Goal: Information Seeking & Learning: Learn about a topic

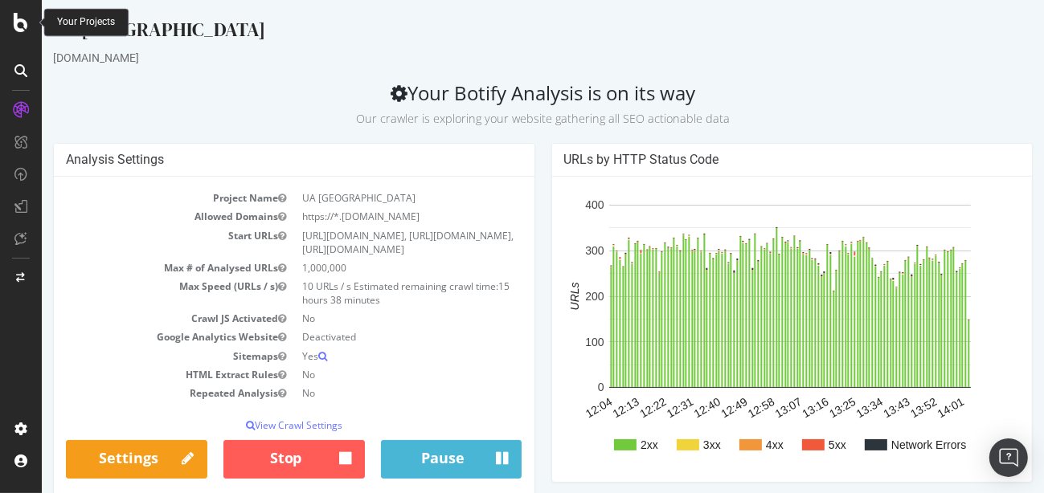
click at [14, 22] on icon at bounding box center [21, 22] width 14 height 19
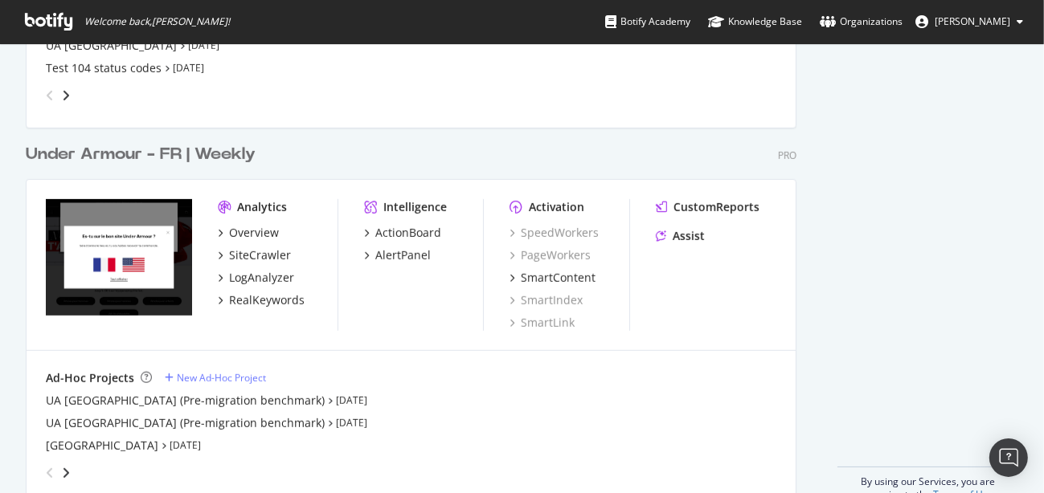
scroll to position [747, 0]
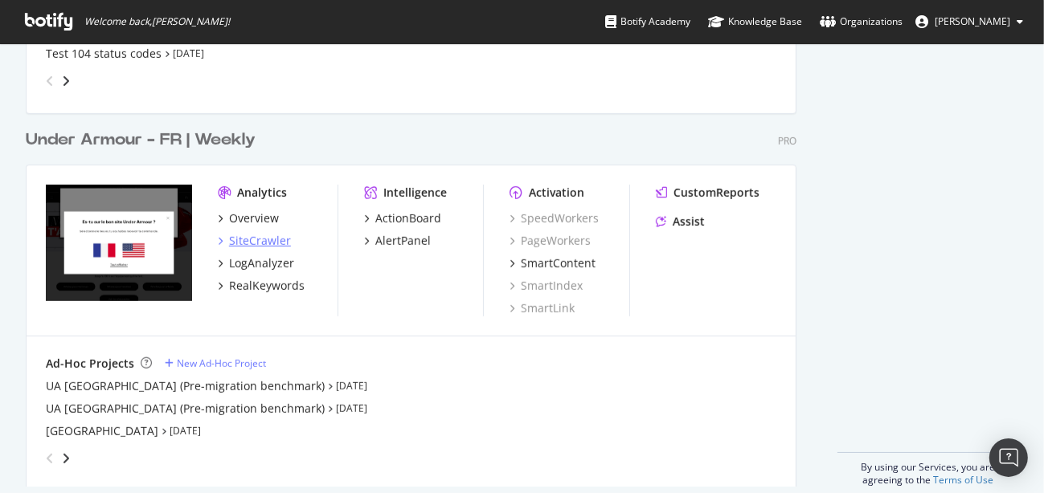
click at [269, 243] on div "SiteCrawler" at bounding box center [260, 241] width 62 height 16
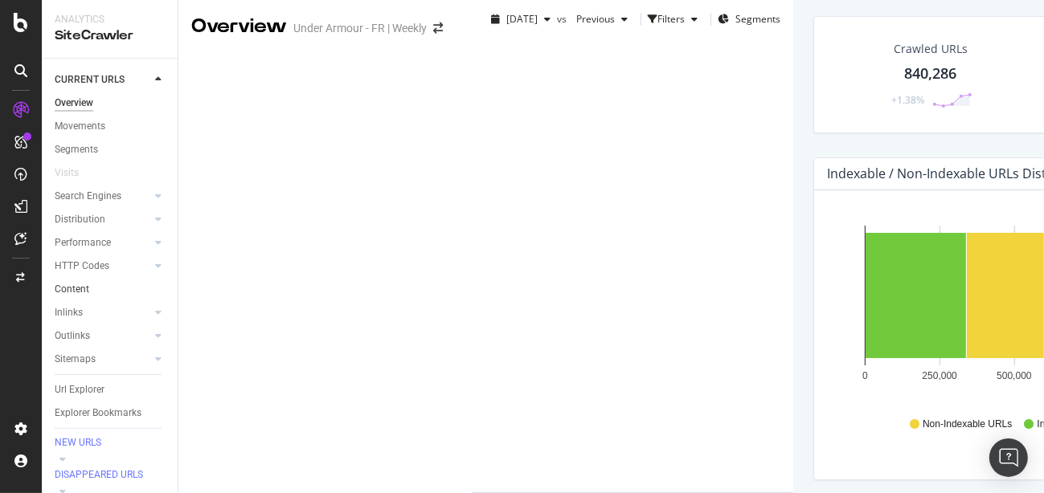
scroll to position [62, 0]
click at [85, 382] on div "Url Explorer" at bounding box center [80, 390] width 50 height 17
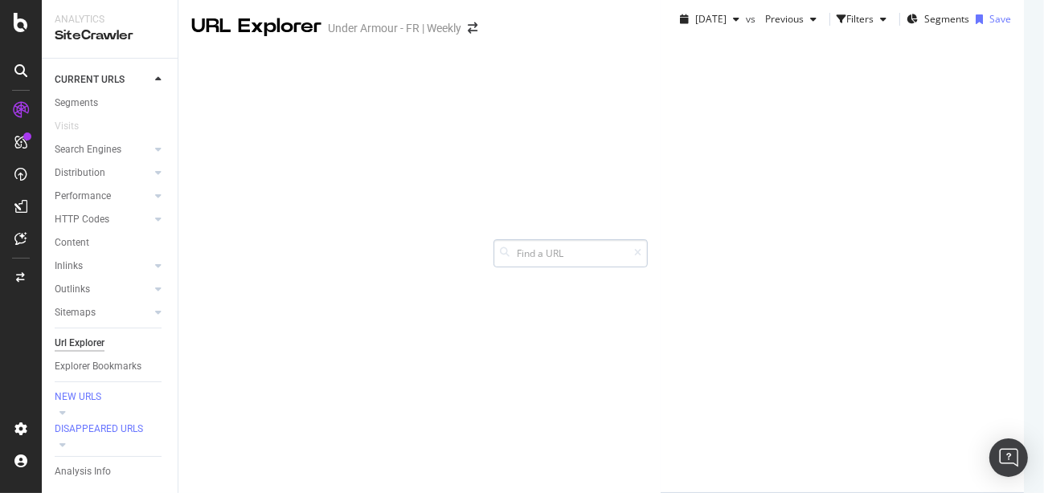
click at [648, 239] on input at bounding box center [570, 253] width 154 height 28
type input "/fr-fr/fr-fr/"
click at [648, 239] on input "/fr-fr/fr-fr/" at bounding box center [570, 253] width 154 height 28
click at [648, 239] on div "/fr-fr/fr-fr/" at bounding box center [570, 253] width 154 height 28
click at [641, 248] on icon at bounding box center [637, 253] width 7 height 10
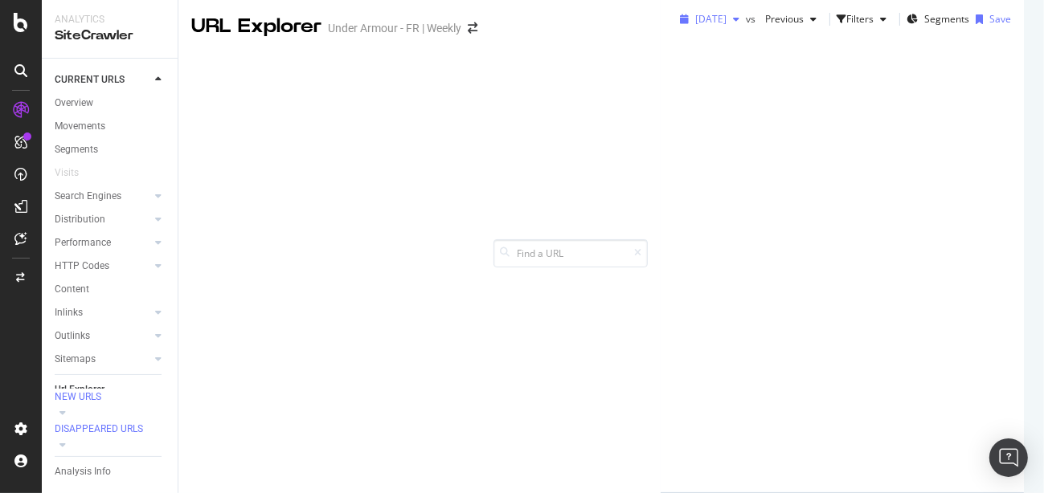
click at [733, 24] on icon "button" at bounding box center [736, 19] width 6 height 10
click at [660, 39] on div "[DATE] vs Previous Filters Segments Save" at bounding box center [841, 22] width 363 height 32
click at [726, 24] on div "button" at bounding box center [735, 19] width 19 height 10
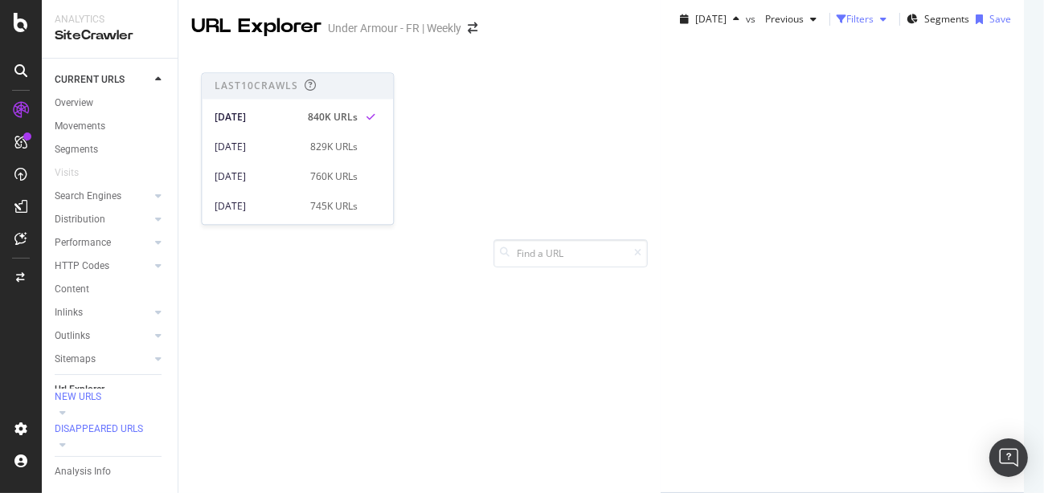
click at [846, 26] on div "Filters" at bounding box center [859, 19] width 27 height 14
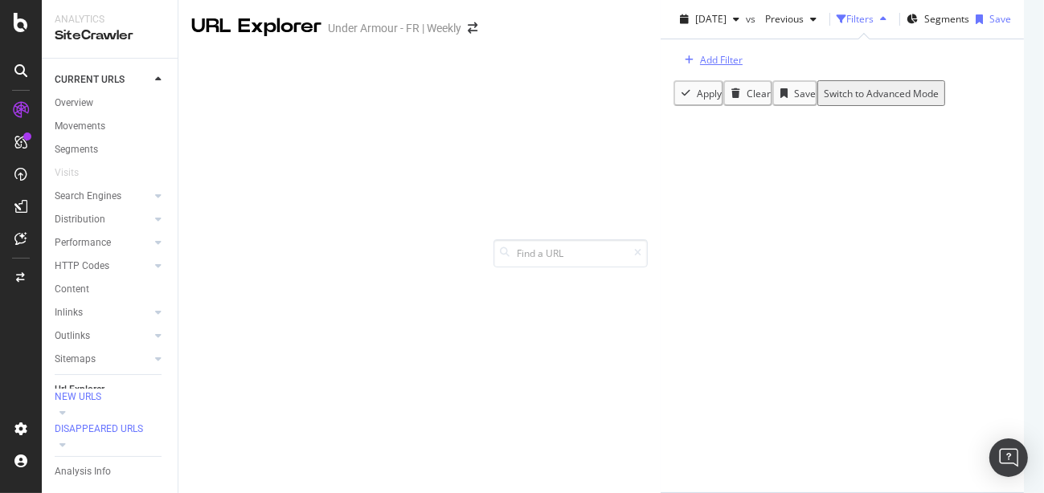
click at [700, 67] on div "Add Filter" at bounding box center [721, 60] width 43 height 14
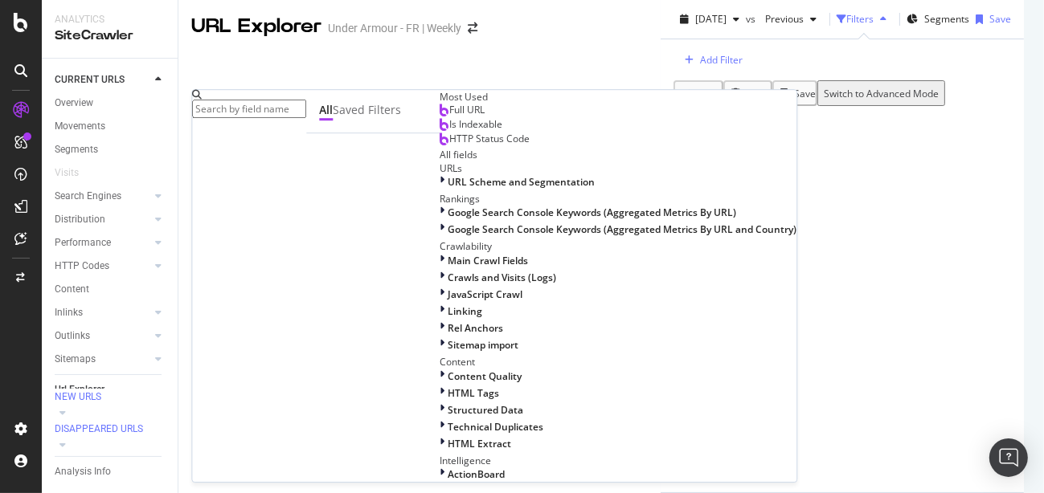
click at [262, 102] on input "text" at bounding box center [249, 109] width 114 height 18
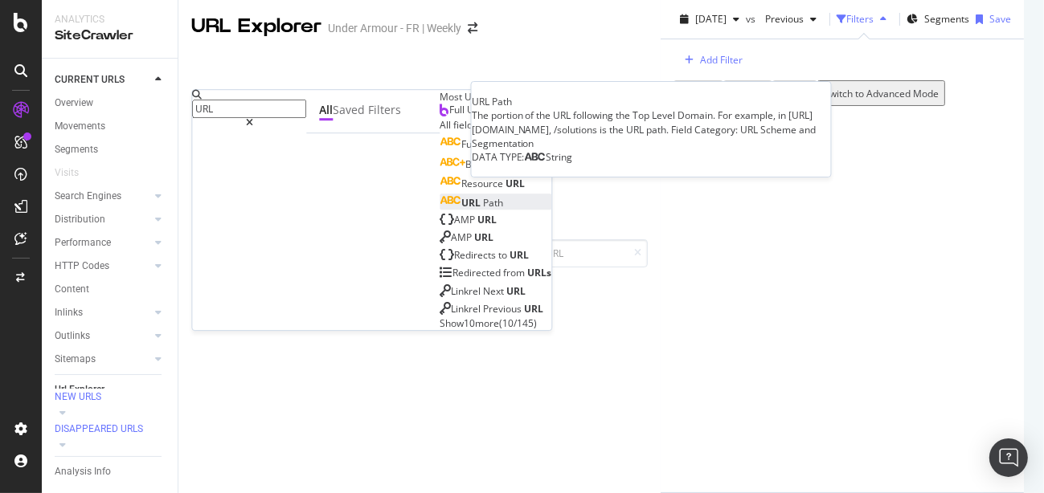
type input "URL"
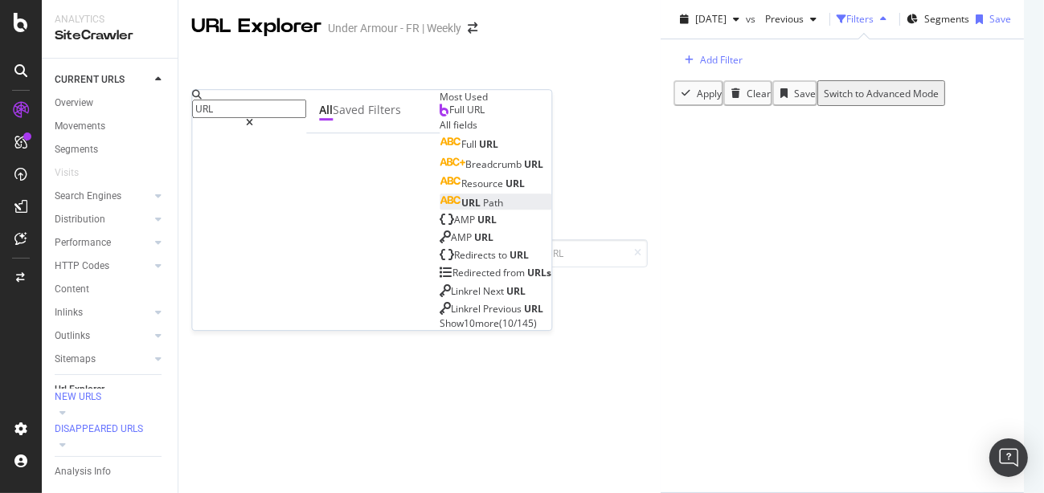
click at [483, 210] on span "Path" at bounding box center [493, 203] width 20 height 14
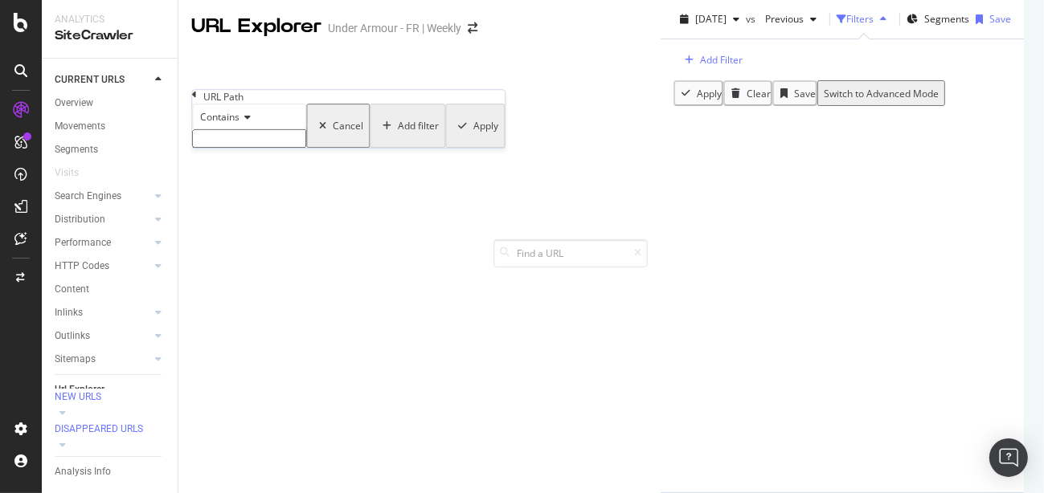
click at [241, 148] on input "text" at bounding box center [249, 138] width 114 height 18
type input "fr-fr/fr-fr/"
click at [472, 137] on div "Apply" at bounding box center [484, 131] width 25 height 14
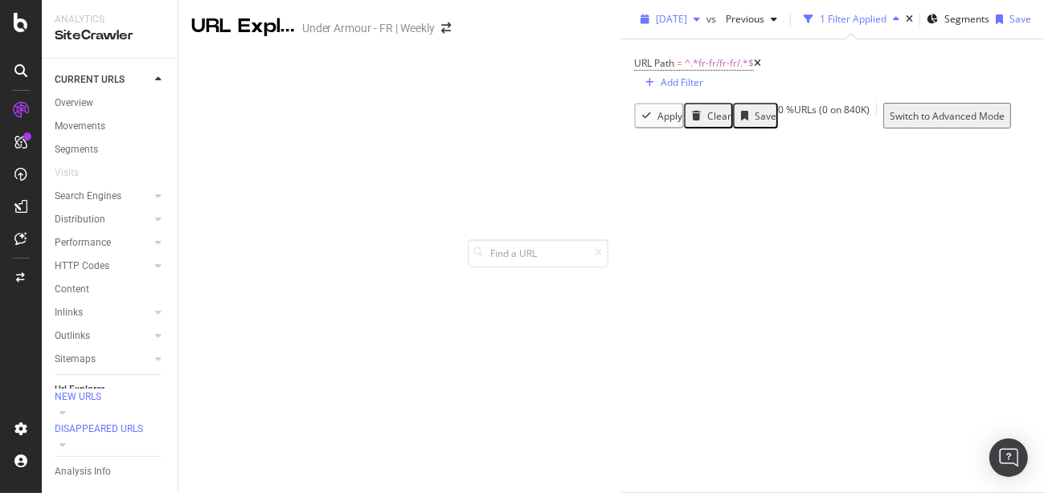
click at [693, 24] on icon "button" at bounding box center [696, 19] width 6 height 10
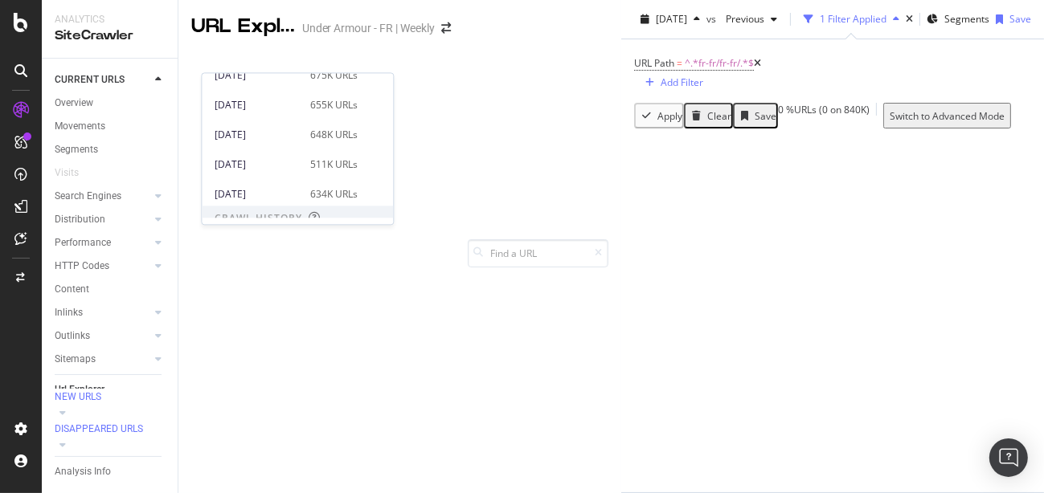
scroll to position [202, 0]
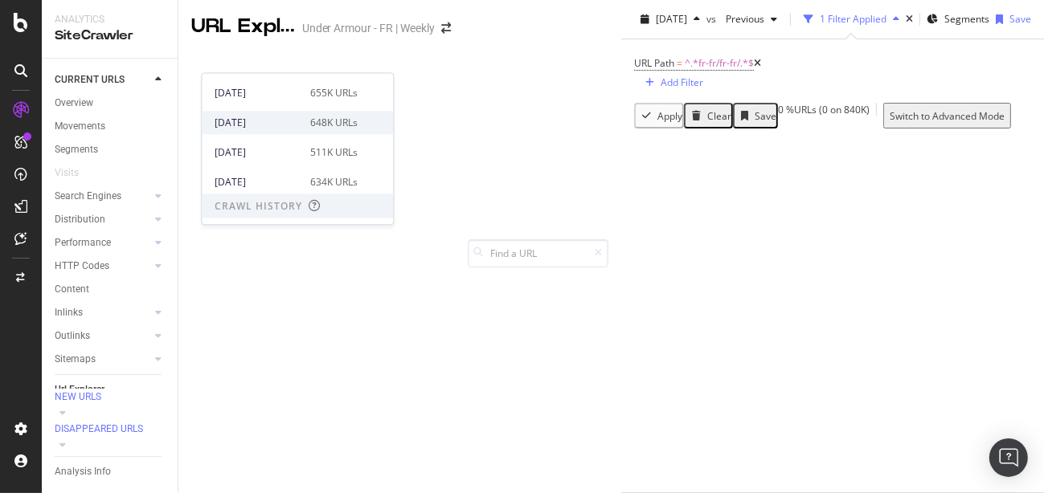
click at [257, 123] on div "[DATE]" at bounding box center [258, 123] width 86 height 14
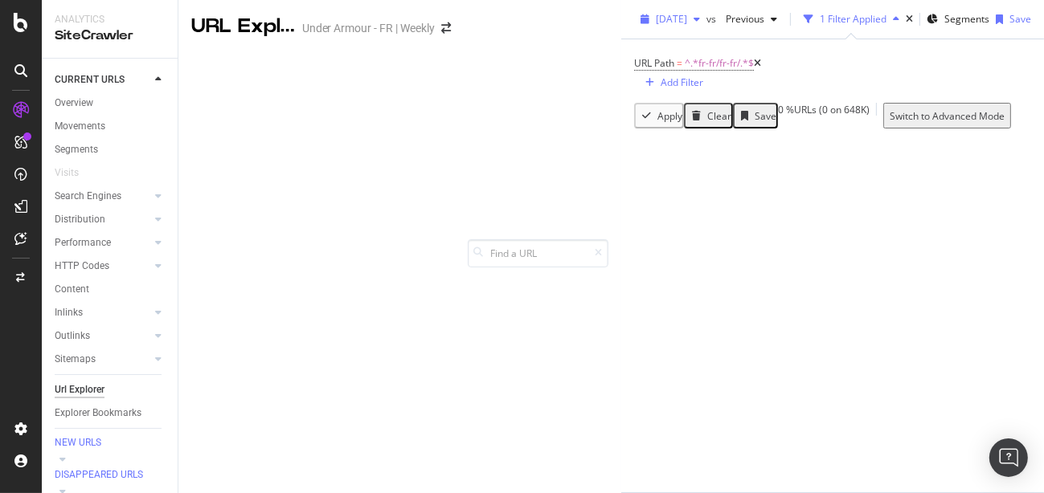
click at [656, 26] on span "[DATE]" at bounding box center [671, 19] width 31 height 14
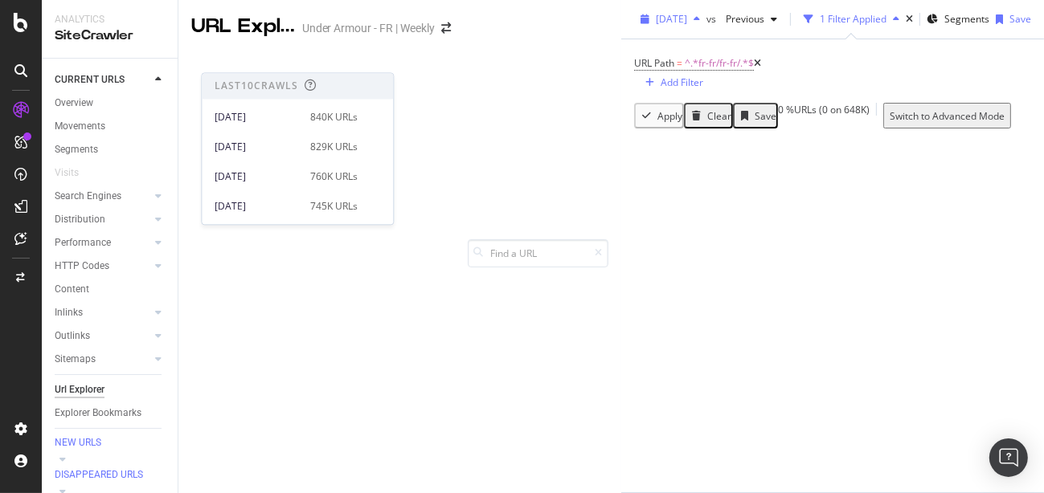
click at [640, 24] on icon "button" at bounding box center [644, 19] width 9 height 10
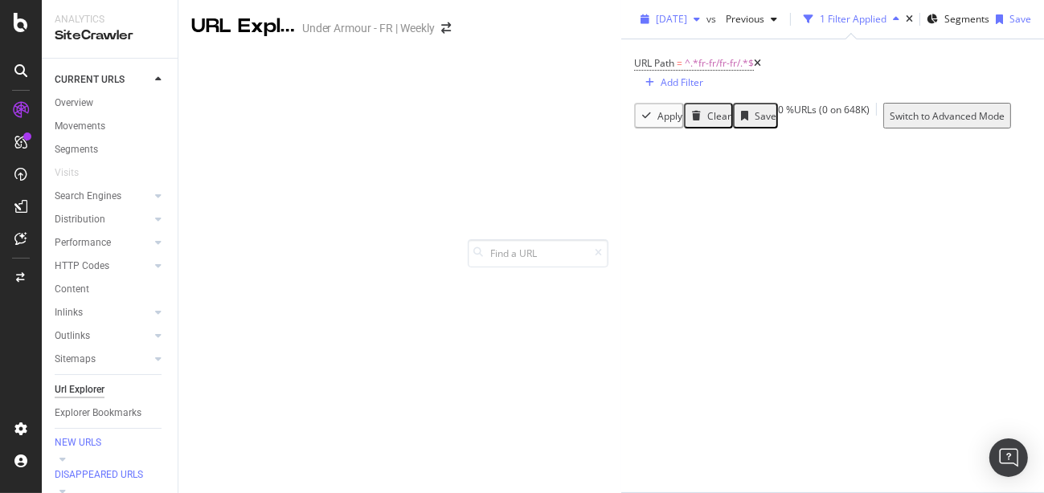
click at [640, 24] on icon "button" at bounding box center [644, 19] width 9 height 10
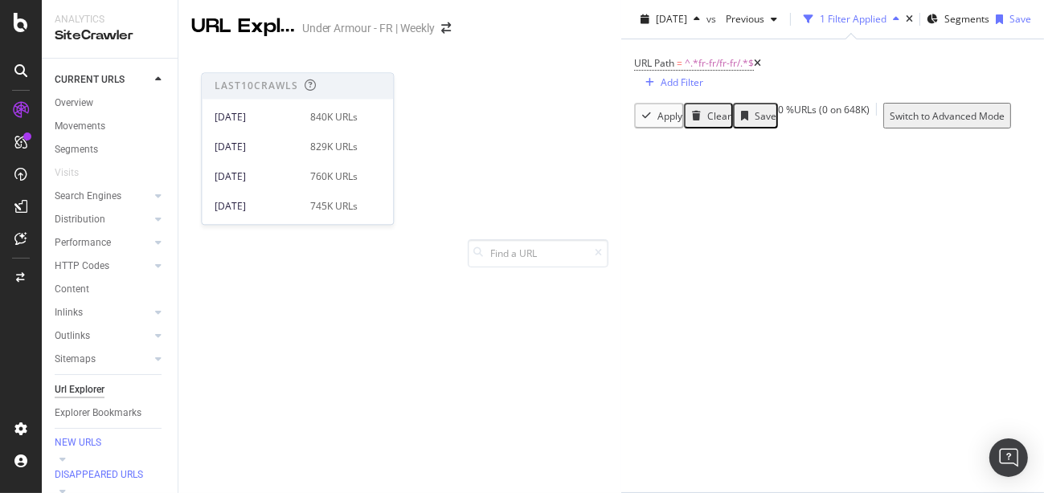
click at [249, 84] on div "Last 10 Crawls" at bounding box center [257, 87] width 84 height 14
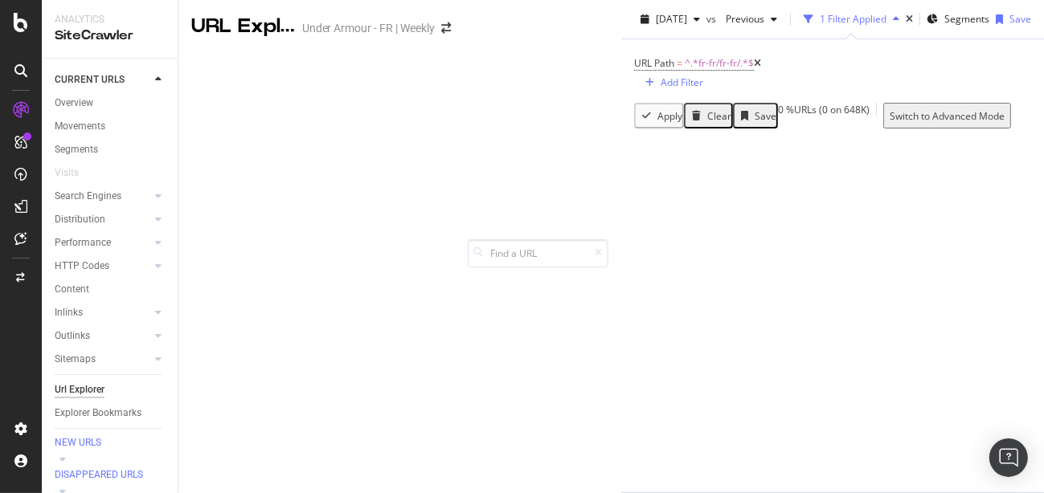
click at [634, 100] on div "URL Path = ^.*fr-fr/fr-fr/.*$ Add Filter" at bounding box center [832, 70] width 397 height 63
click at [656, 26] on span "[DATE]" at bounding box center [671, 19] width 31 height 14
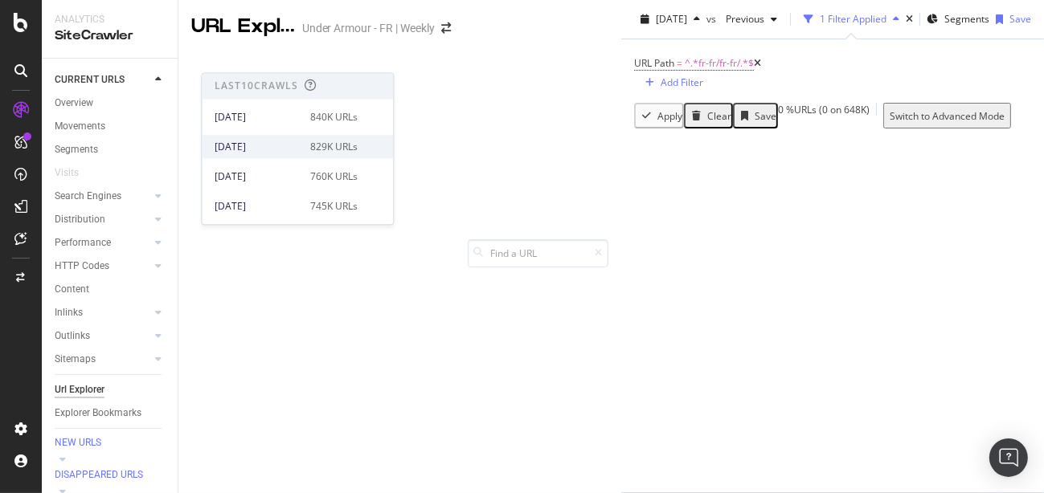
click at [255, 149] on div "[DATE]" at bounding box center [258, 147] width 86 height 14
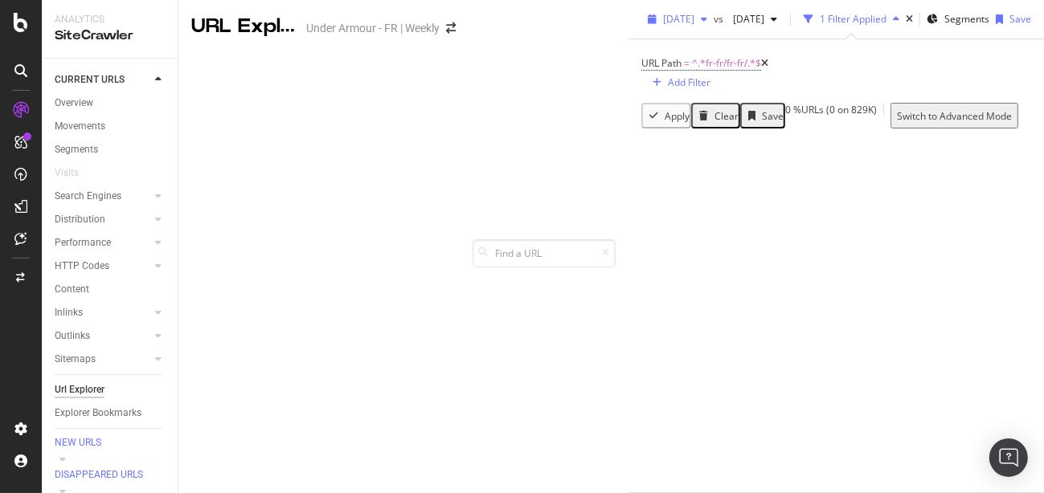
click at [701, 24] on icon "button" at bounding box center [704, 19] width 6 height 10
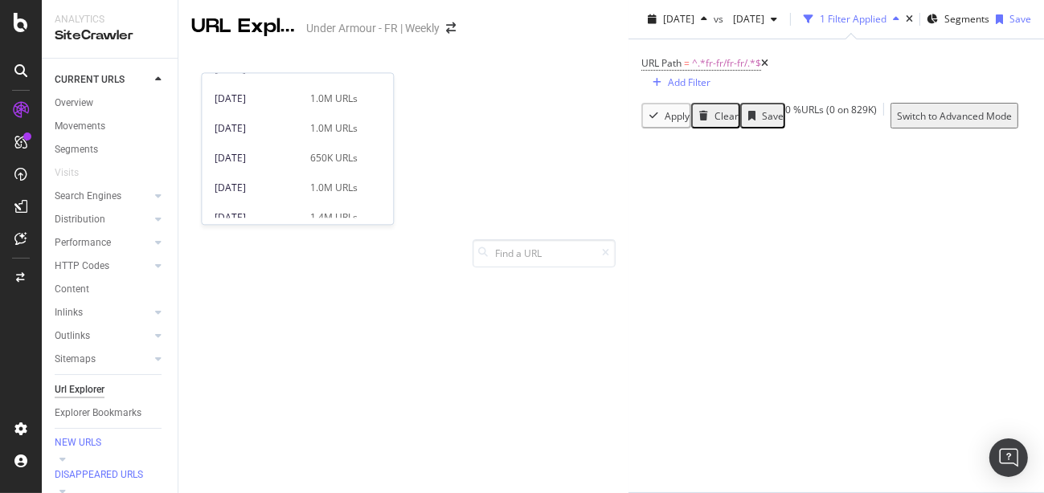
scroll to position [857, 0]
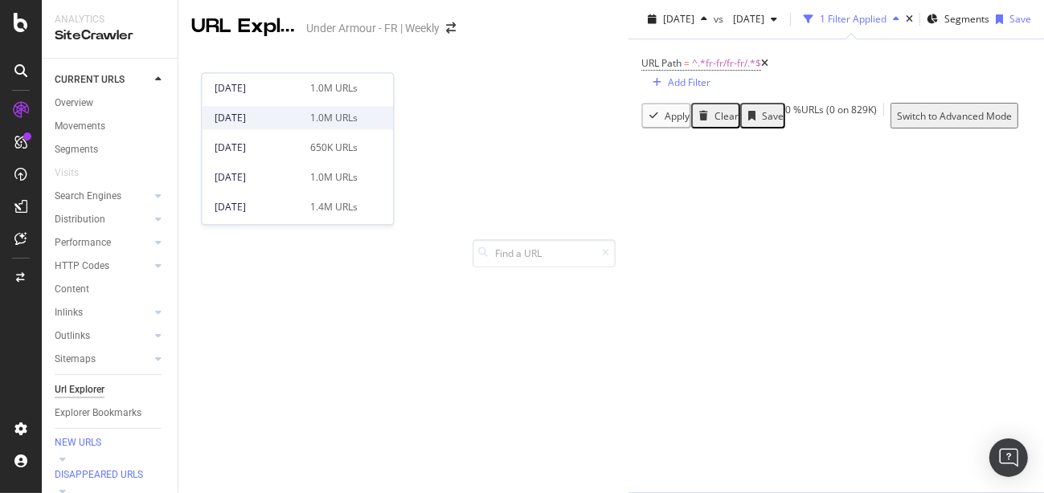
click at [249, 112] on div "[DATE]" at bounding box center [258, 118] width 86 height 14
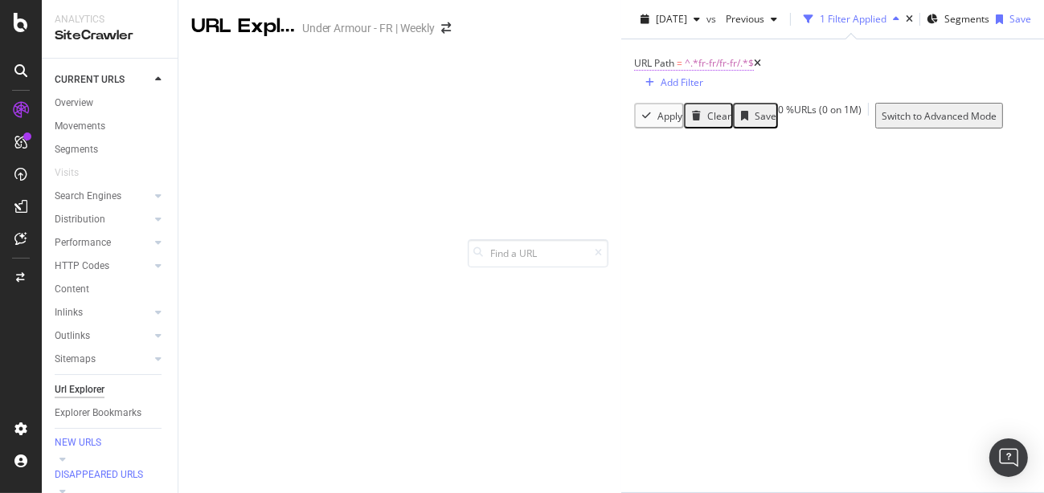
click at [634, 70] on span "URL Path" at bounding box center [654, 63] width 40 height 14
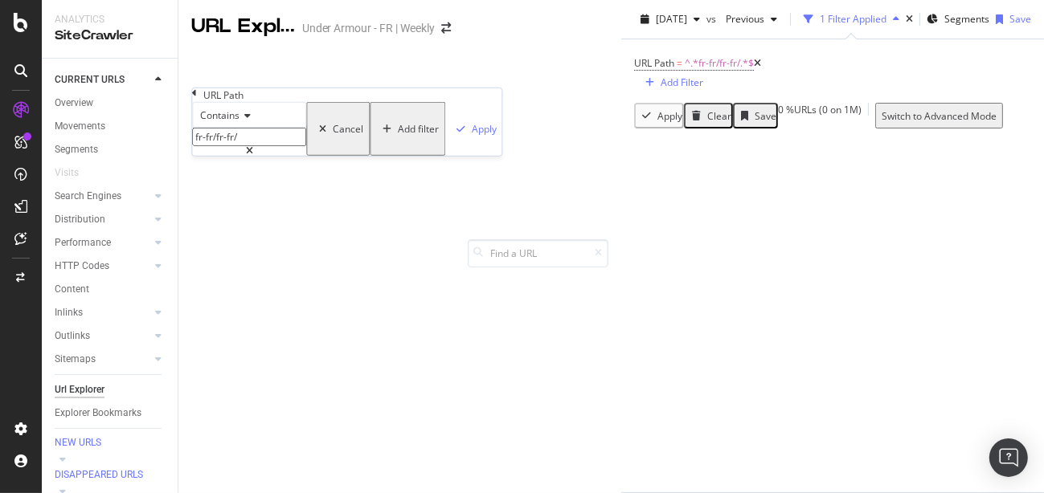
click at [195, 98] on div "URL Path Contains fr-fr/fr-fr/ Cancel Add filter Apply" at bounding box center [346, 121] width 309 height 67
click at [196, 101] on div "URL Path Contains fr-fr/fr-fr/ Cancel Add filter Apply" at bounding box center [346, 121] width 309 height 67
click at [197, 98] on icon at bounding box center [194, 93] width 5 height 10
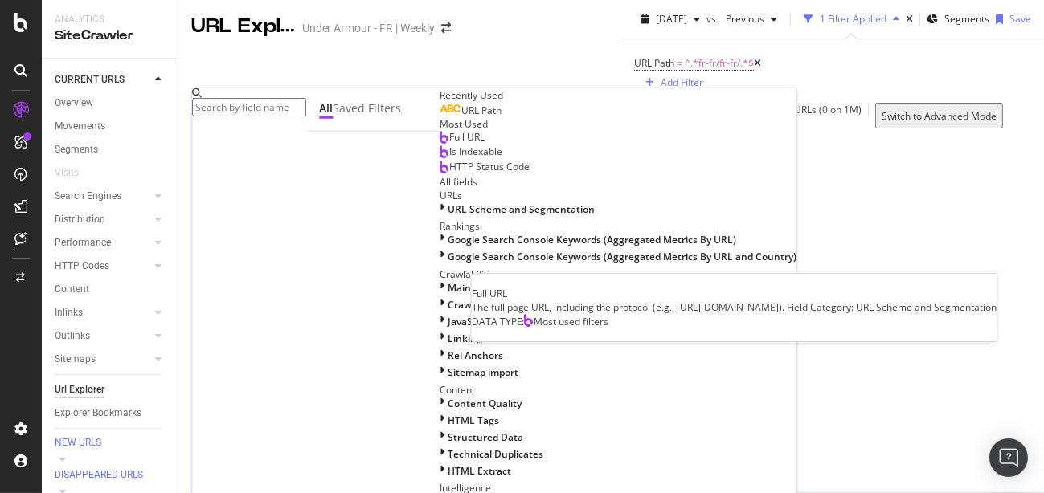
drag, startPoint x: 252, startPoint y: 279, endPoint x: 272, endPoint y: 274, distance: 19.9
click at [449, 144] on span "Full URL" at bounding box center [466, 137] width 35 height 14
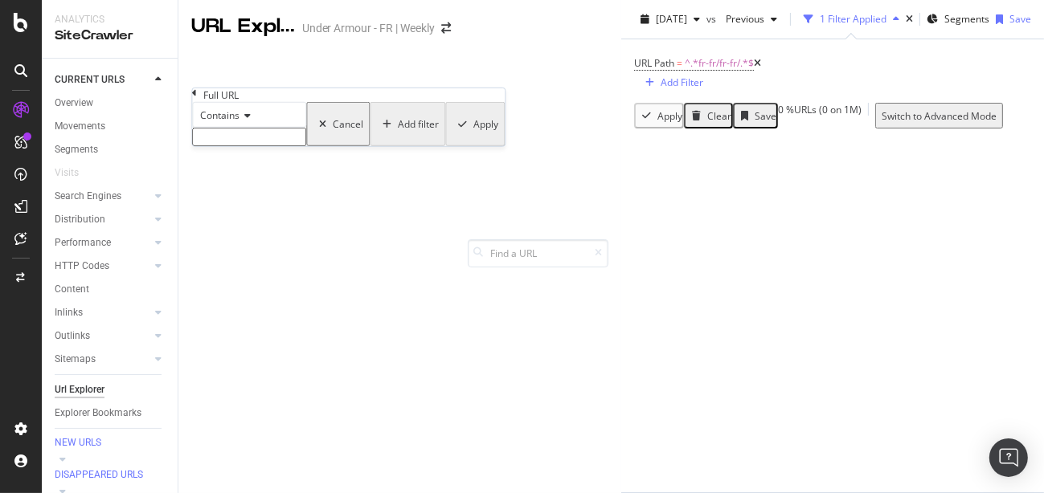
click at [239, 146] on input "text" at bounding box center [249, 137] width 114 height 18
type input "fr-fr/fr-fr"
click at [472, 136] on div "Apply" at bounding box center [484, 129] width 25 height 14
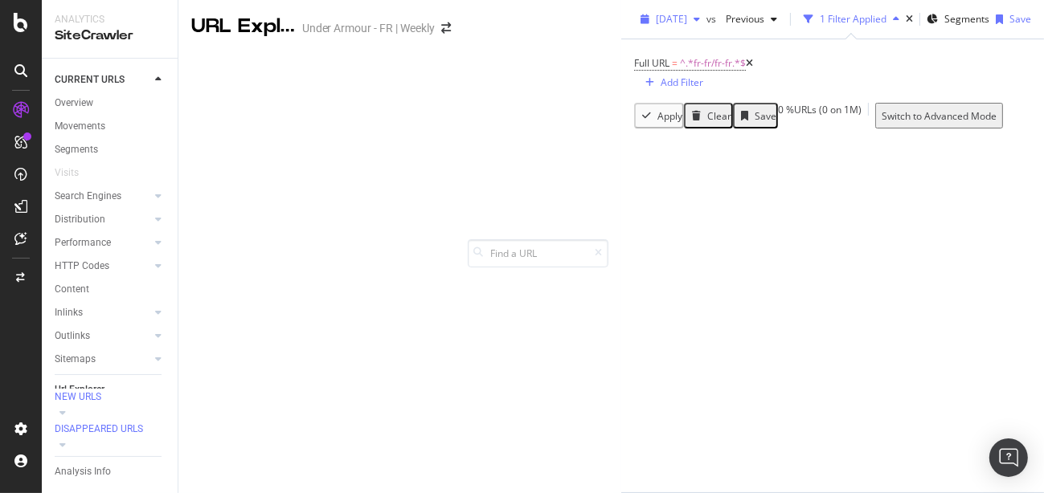
click at [656, 26] on span "[DATE]" at bounding box center [671, 19] width 31 height 14
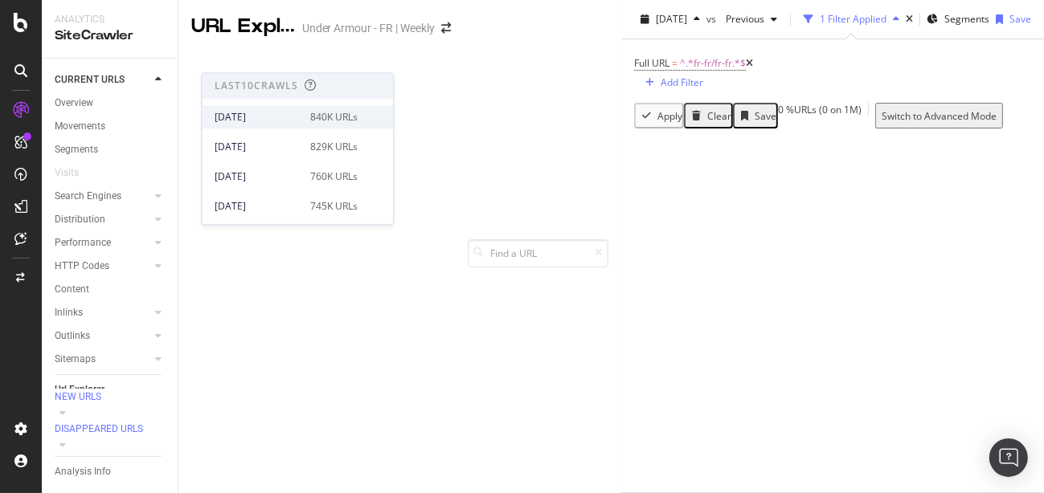
click at [272, 120] on div "[DATE]" at bounding box center [258, 117] width 86 height 14
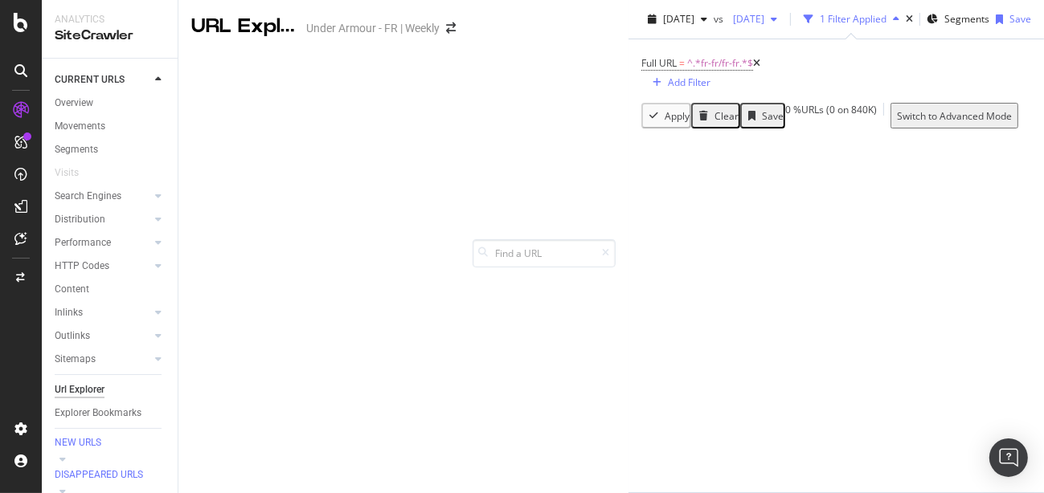
click at [771, 24] on icon "button" at bounding box center [774, 19] width 6 height 10
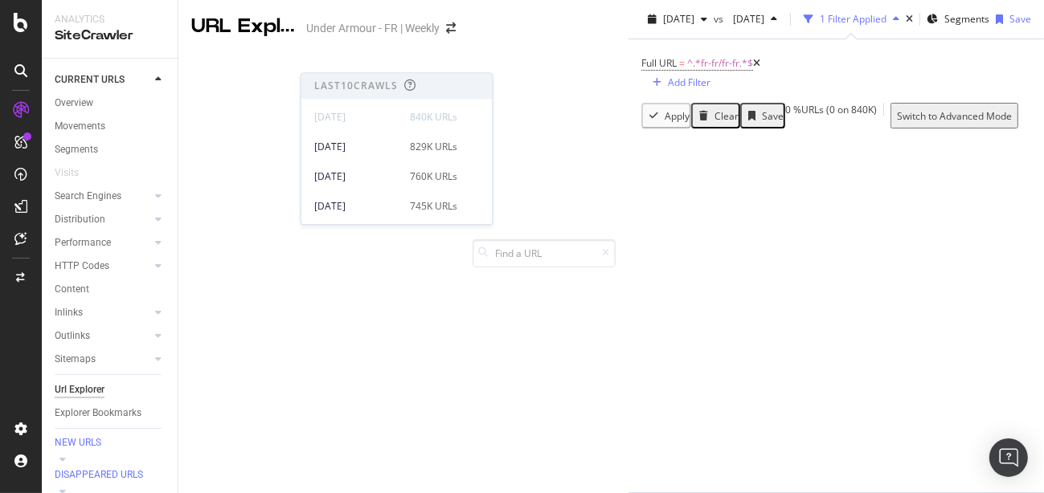
click at [713, 26] on span "vs" at bounding box center [719, 19] width 13 height 14
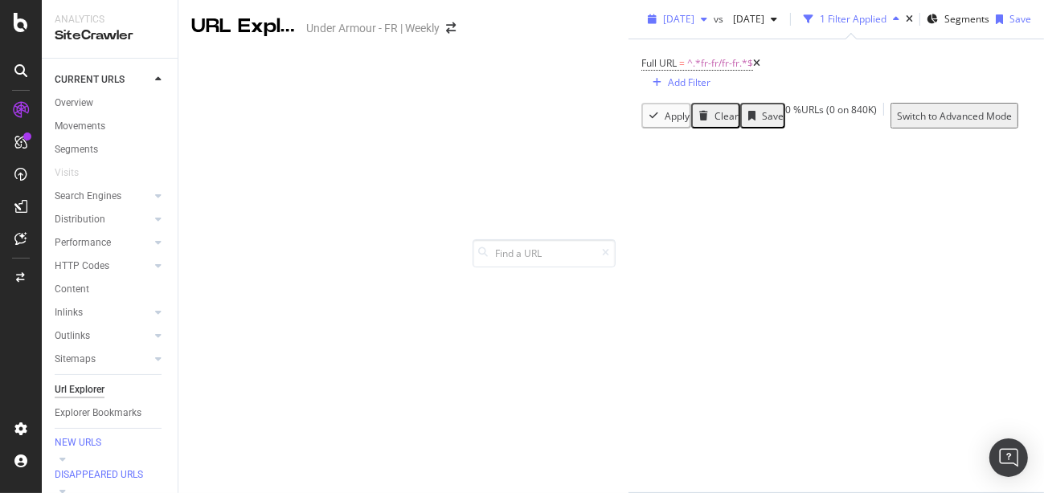
click at [663, 26] on span "[DATE]" at bounding box center [678, 19] width 31 height 14
click at [557, 26] on div "Switch Project" at bounding box center [536, 28] width 90 height 28
drag, startPoint x: 730, startPoint y: 43, endPoint x: 683, endPoint y: 46, distance: 46.7
click at [729, 43] on div "[DATE] vs [DATE] 1 Filter Applied Segments Save Full URL = ^.*fr-fr/fr-fr.*$ Ad…" at bounding box center [835, 246] width 415 height 493
click at [906, 24] on icon "times" at bounding box center [909, 19] width 7 height 10
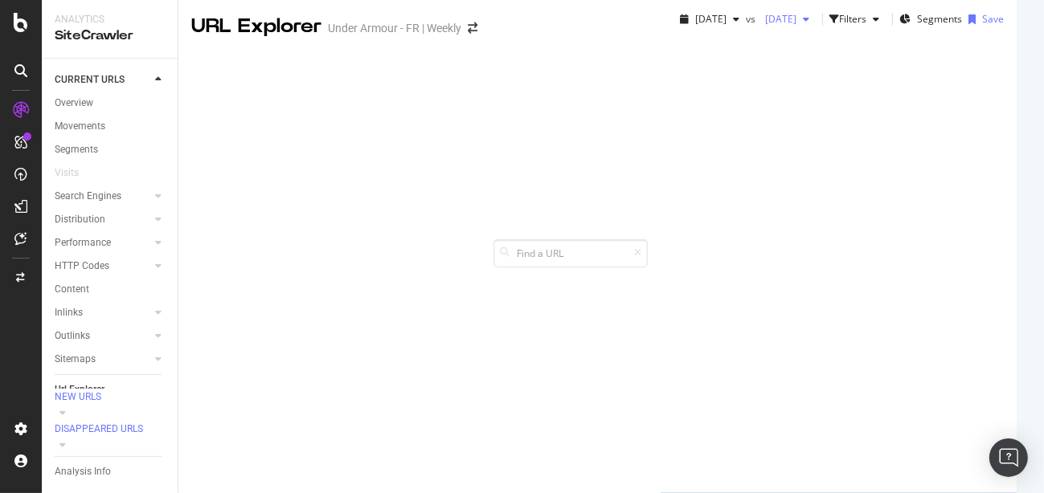
click at [758, 26] on span "[DATE]" at bounding box center [777, 19] width 38 height 14
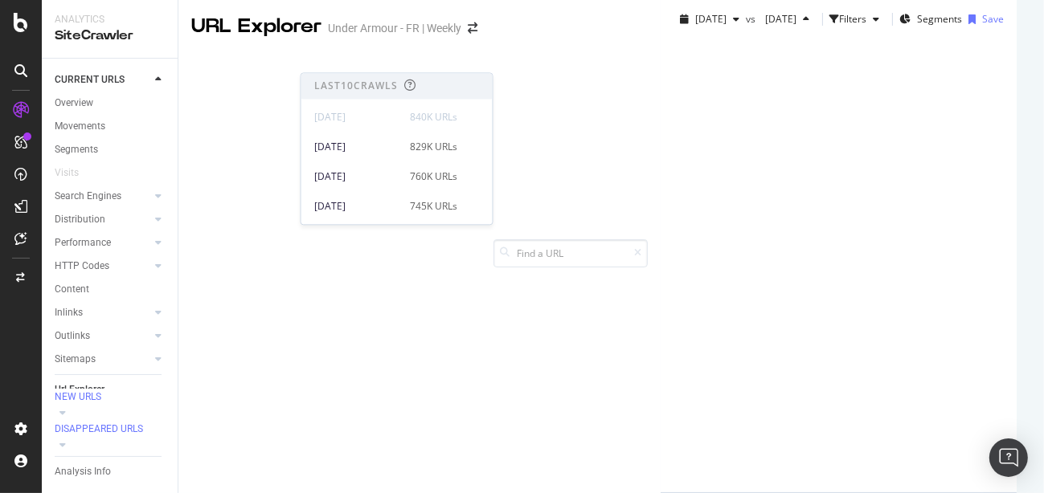
click at [660, 39] on div "[DATE] vs [DATE] Filters Segments Save" at bounding box center [838, 22] width 356 height 32
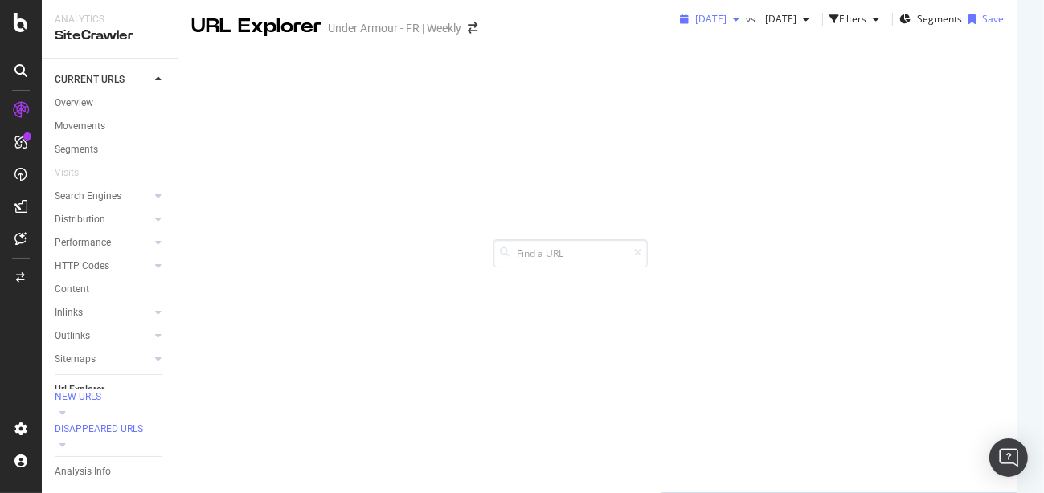
click at [695, 26] on span "[DATE]" at bounding box center [710, 19] width 31 height 14
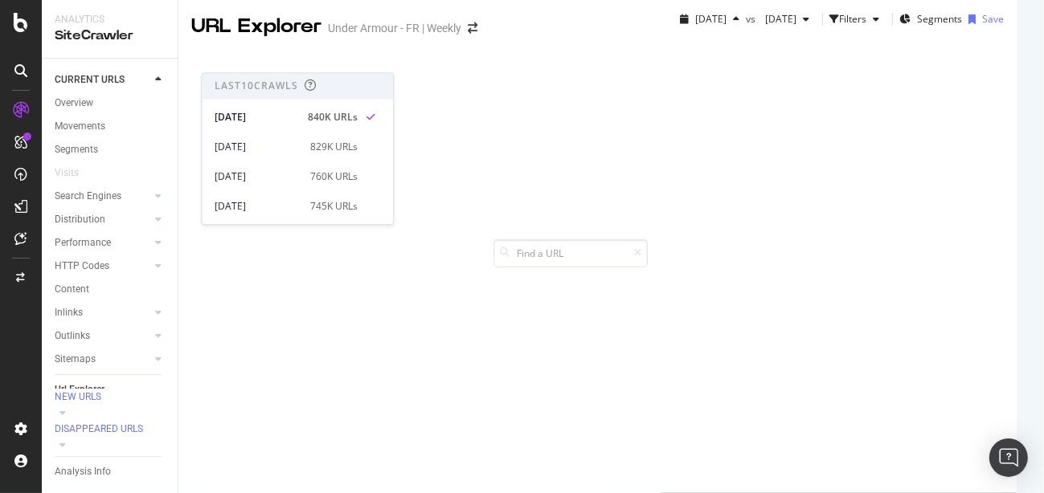
click at [255, 86] on div "Last 10 Crawls" at bounding box center [257, 87] width 84 height 14
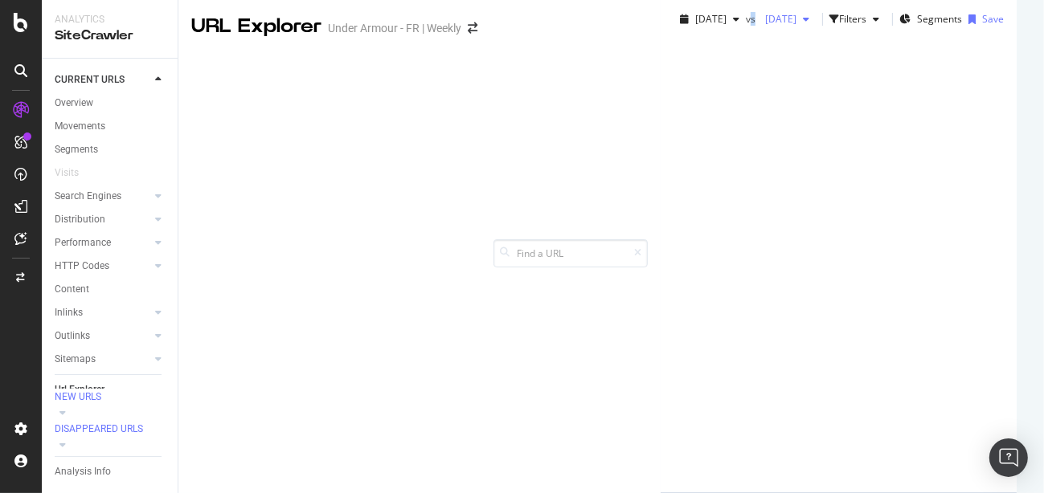
drag, startPoint x: 301, startPoint y: 62, endPoint x: 316, endPoint y: 62, distance: 14.5
click at [746, 32] on div "vs [DATE]" at bounding box center [781, 19] width 70 height 26
click at [695, 26] on span "[DATE]" at bounding box center [710, 19] width 31 height 14
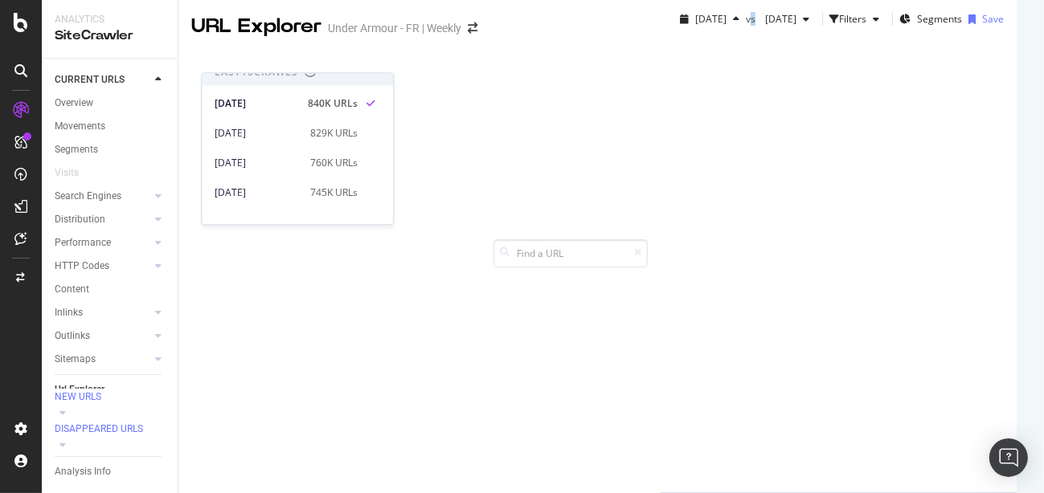
scroll to position [10, 0]
click at [256, 171] on div "[DATE]" at bounding box center [258, 166] width 86 height 14
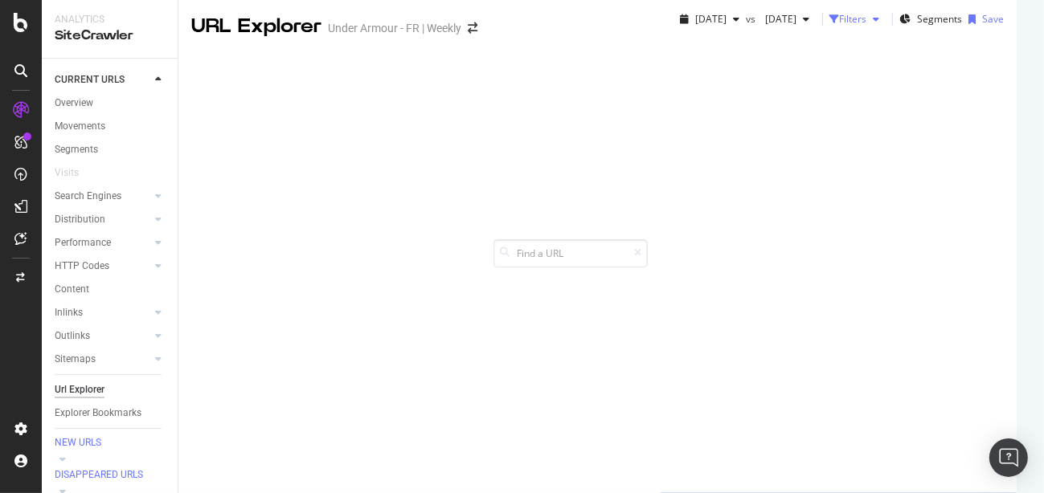
click at [839, 26] on div "Filters" at bounding box center [852, 19] width 27 height 14
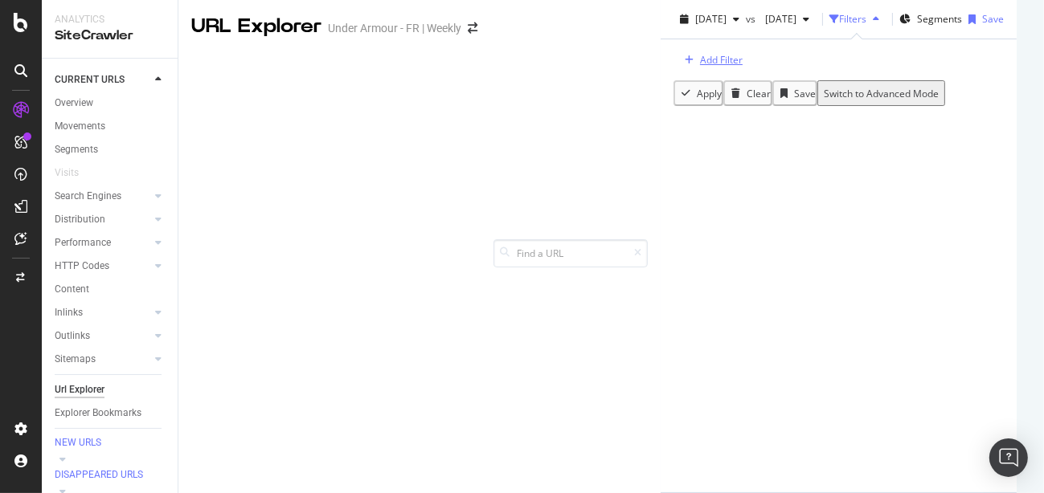
click at [700, 67] on div "Add Filter" at bounding box center [721, 60] width 43 height 14
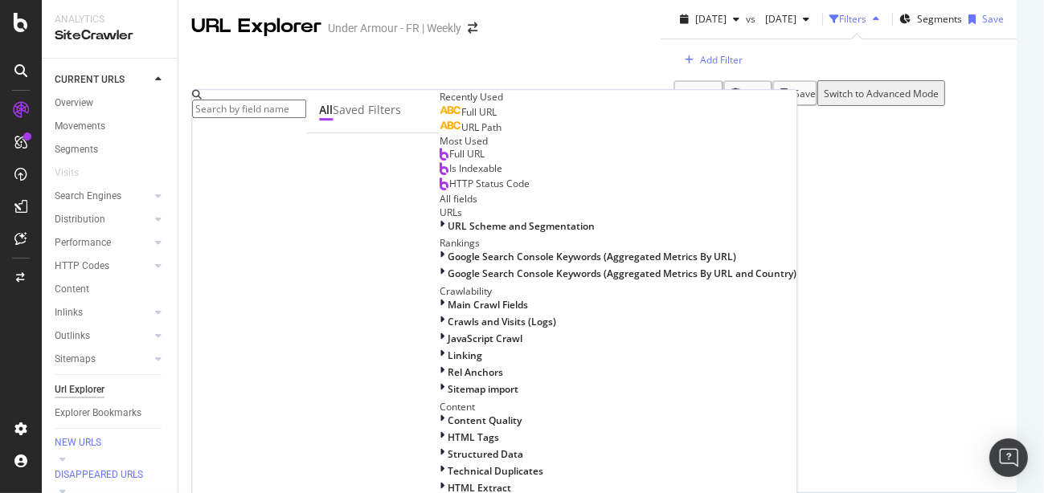
click at [461, 119] on span "Full URL" at bounding box center [478, 112] width 35 height 14
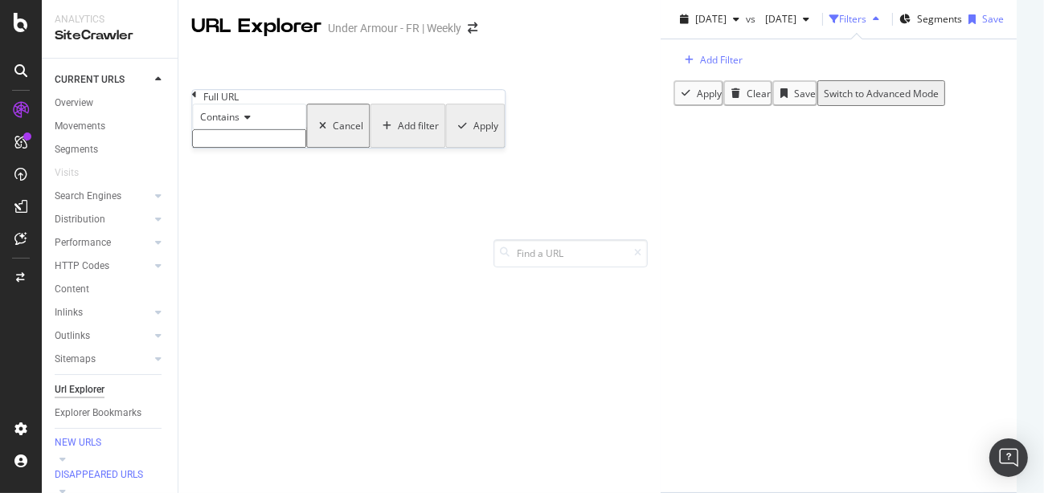
click at [222, 148] on input "text" at bounding box center [249, 138] width 114 height 18
type input "fr-fr/fr-fr/"
click at [472, 137] on div "Apply" at bounding box center [484, 131] width 25 height 14
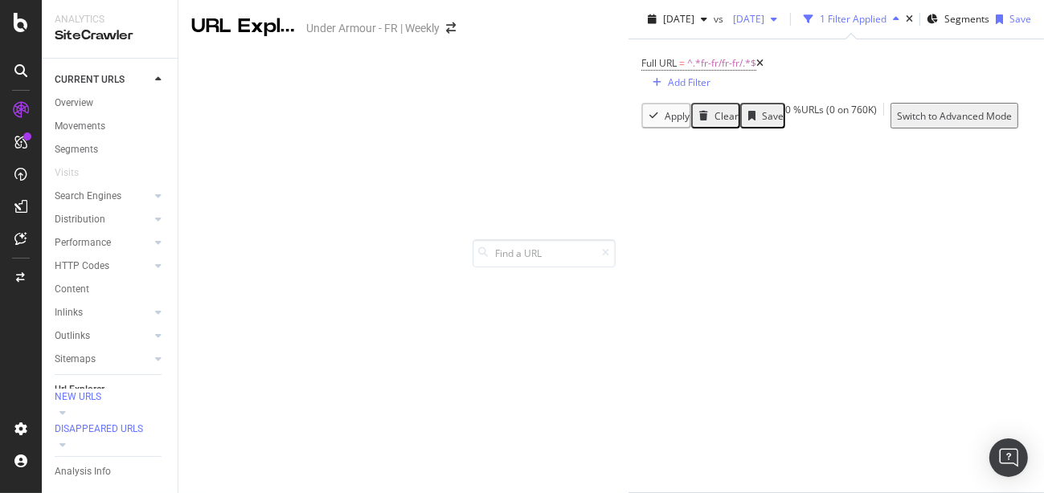
click at [726, 26] on span "[DATE]" at bounding box center [745, 19] width 38 height 14
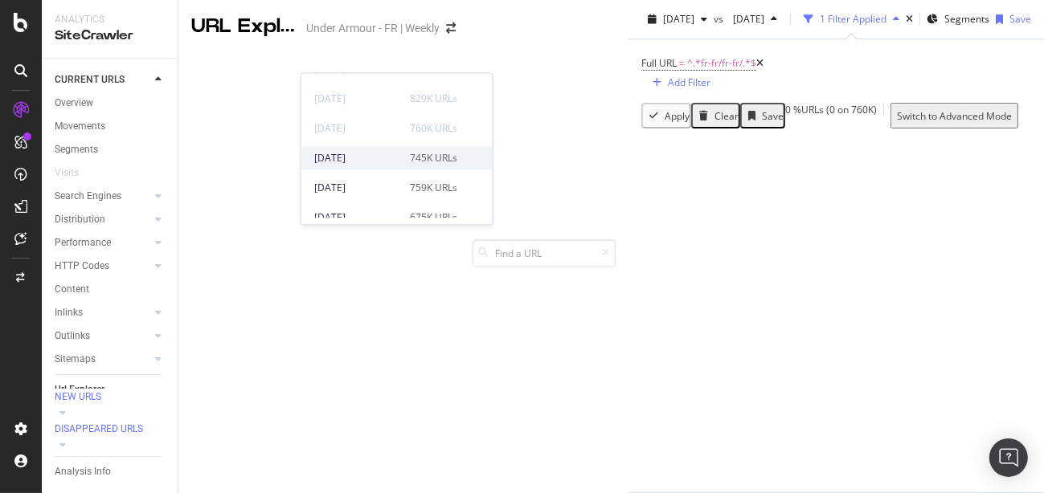
scroll to position [72, 0]
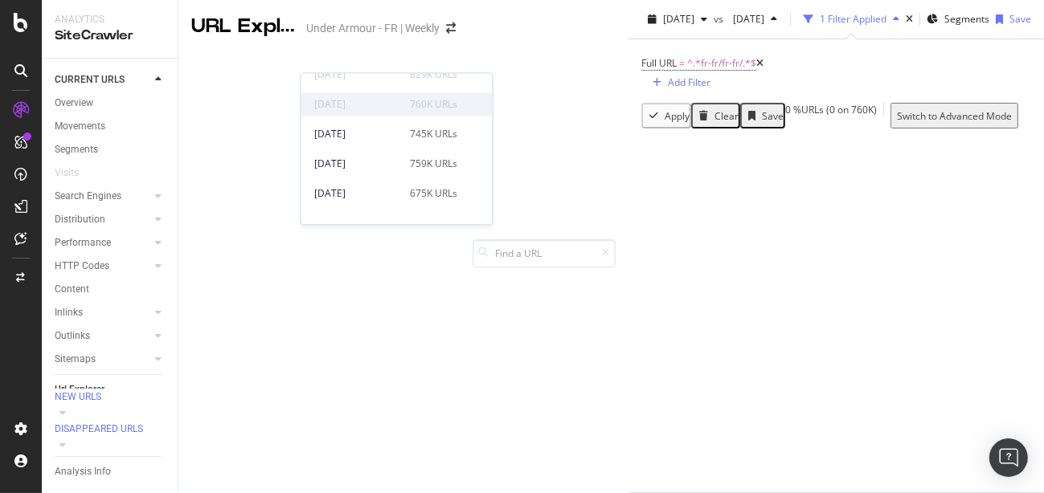
click at [350, 102] on div "[DATE]" at bounding box center [357, 104] width 86 height 14
click at [445, 100] on div "760K URLs" at bounding box center [433, 104] width 47 height 14
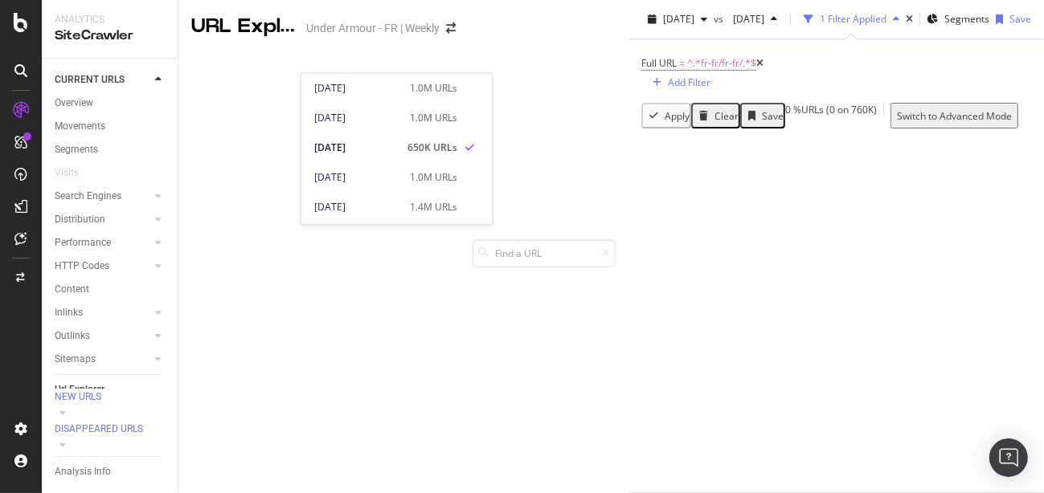
scroll to position [0, 0]
click at [405, 80] on div "Last 10 Crawls" at bounding box center [365, 87] width 102 height 14
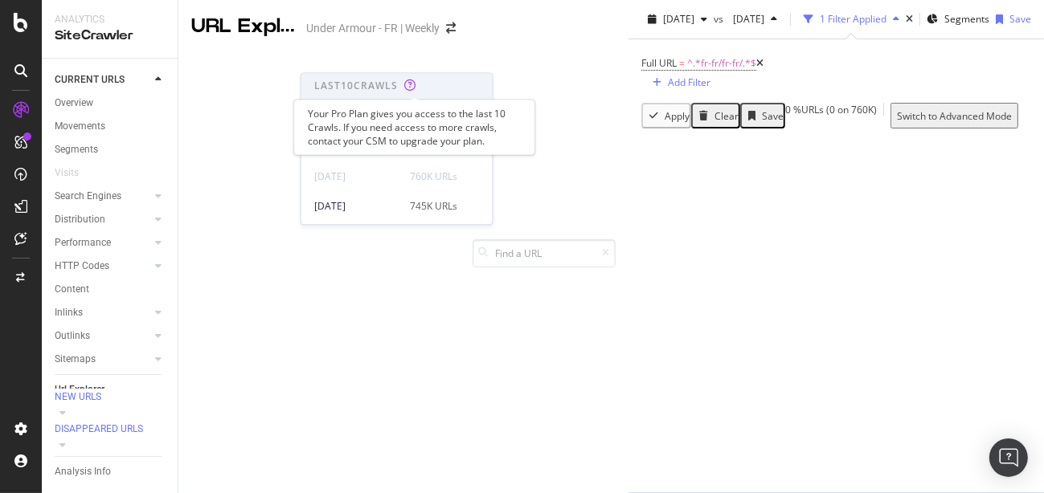
click at [411, 86] on icon at bounding box center [410, 85] width 12 height 11
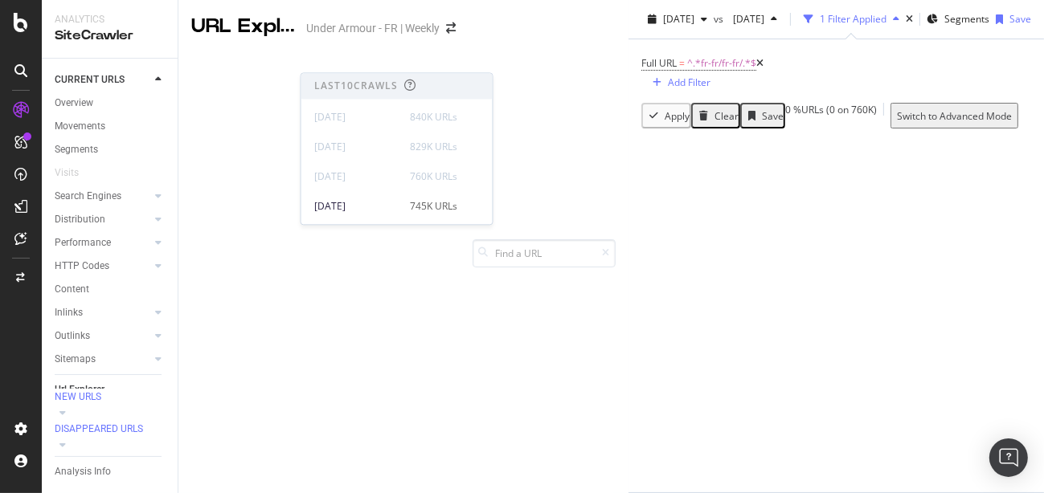
click at [641, 98] on div "Full URL = ^.*fr-fr/fr-fr/.*$ Add Filter" at bounding box center [836, 70] width 390 height 63
click at [726, 26] on span "[DATE]" at bounding box center [745, 19] width 38 height 14
click at [369, 206] on div "[DATE]" at bounding box center [357, 206] width 86 height 14
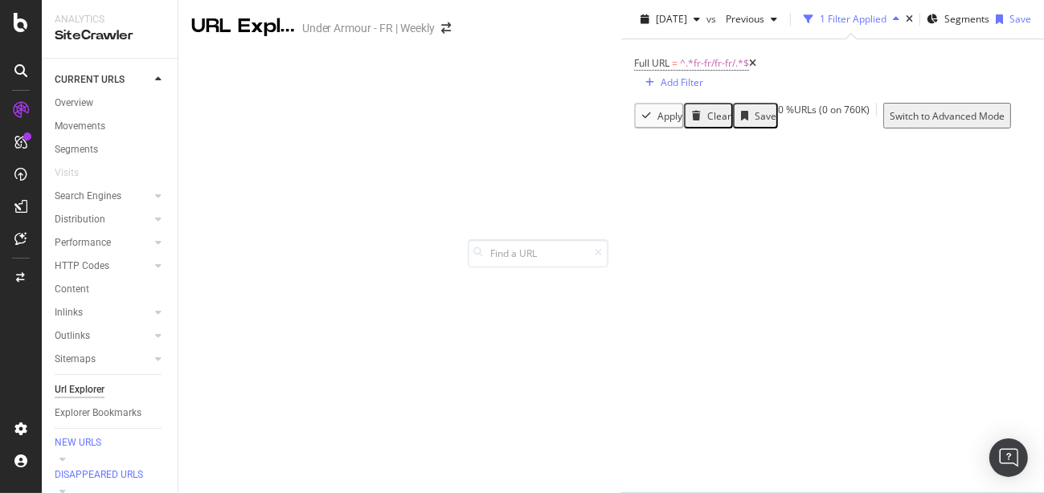
click at [650, 103] on div "Full URL = ^.*fr-fr/fr-fr/.*$ Add Filter" at bounding box center [832, 70] width 397 height 63
click at [660, 89] on div "Add Filter" at bounding box center [681, 83] width 43 height 14
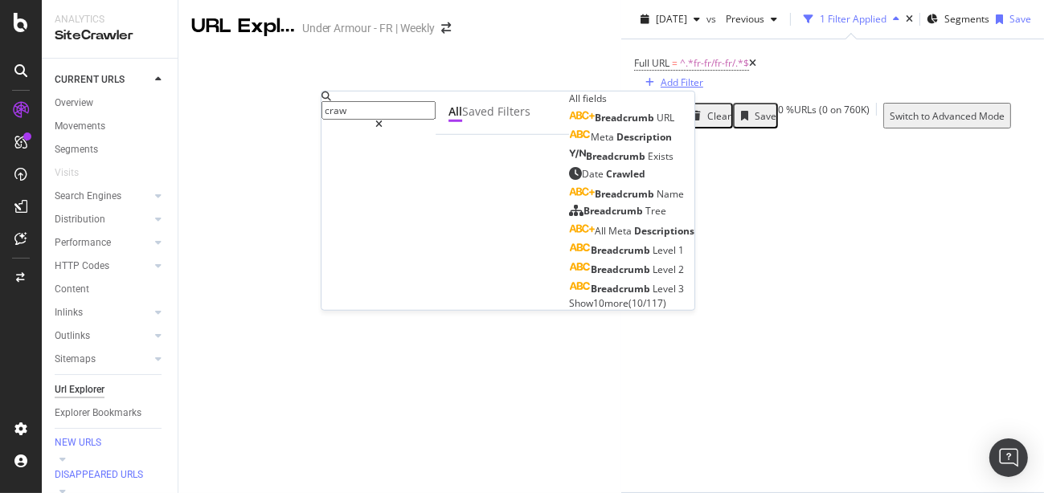
type input "crawl"
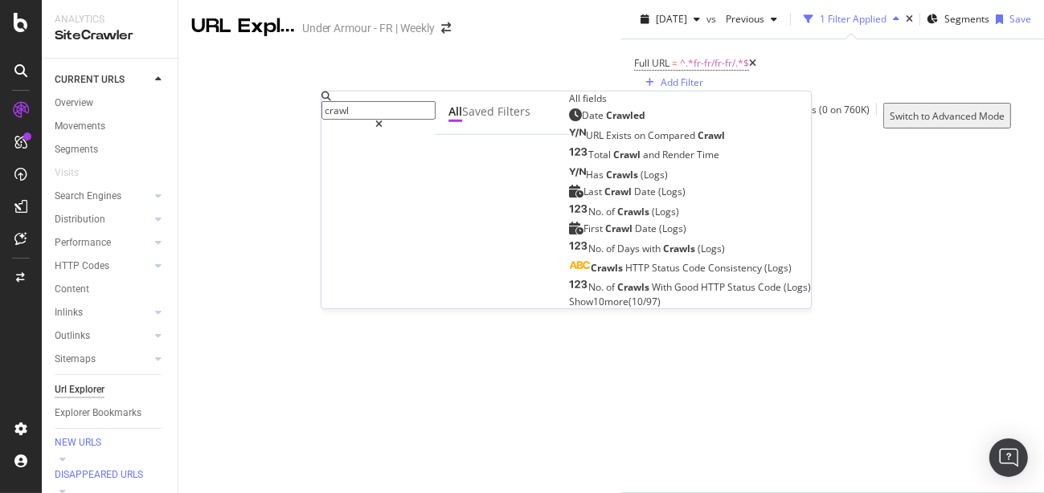
click at [713, 103] on div "Full URL = ^.*fr-fr/fr-fr/.*$ Add Filter" at bounding box center [832, 70] width 397 height 63
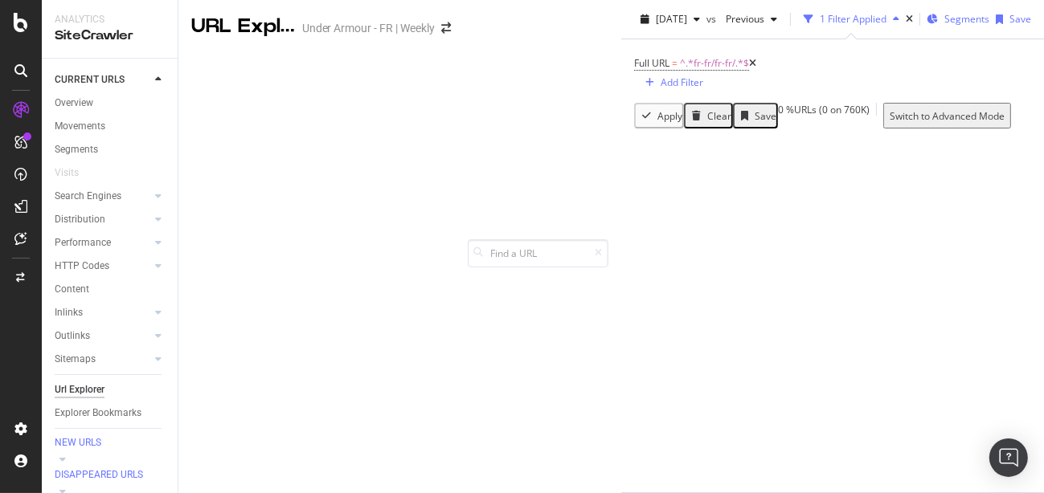
click at [944, 26] on span "Segments" at bounding box center [966, 19] width 45 height 14
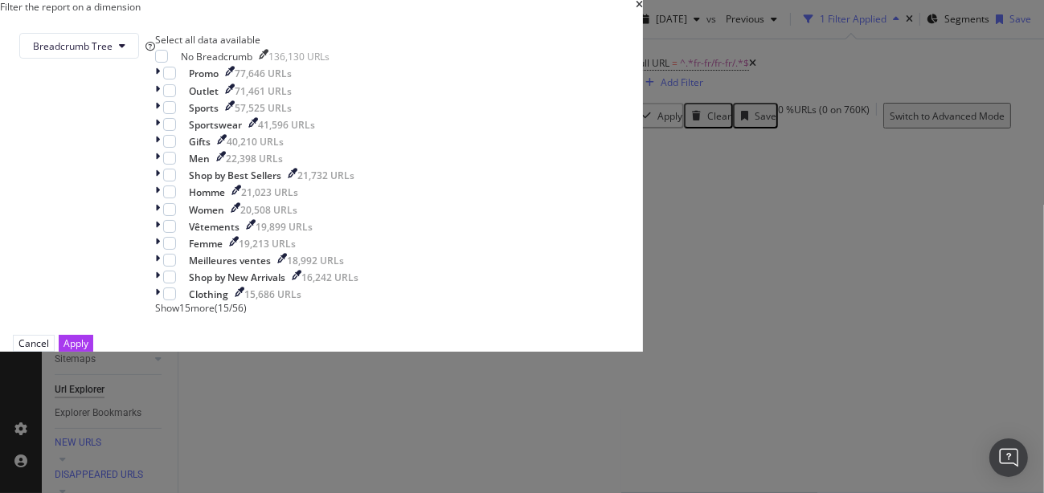
click at [787, 47] on div "Filter the report on a dimension Breadcrumb Tree Select all data available No B…" at bounding box center [522, 246] width 1044 height 493
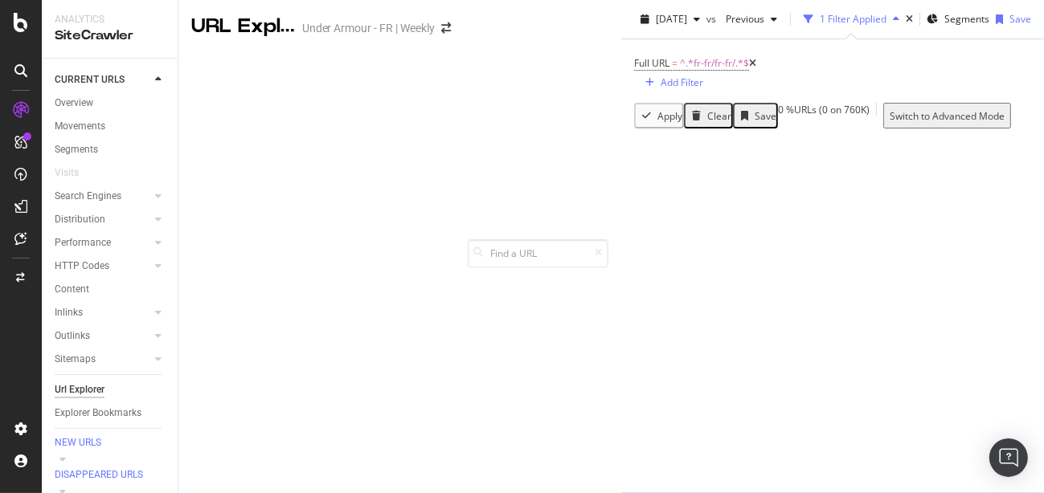
click at [93, 197] on div "Search Engines" at bounding box center [88, 196] width 67 height 17
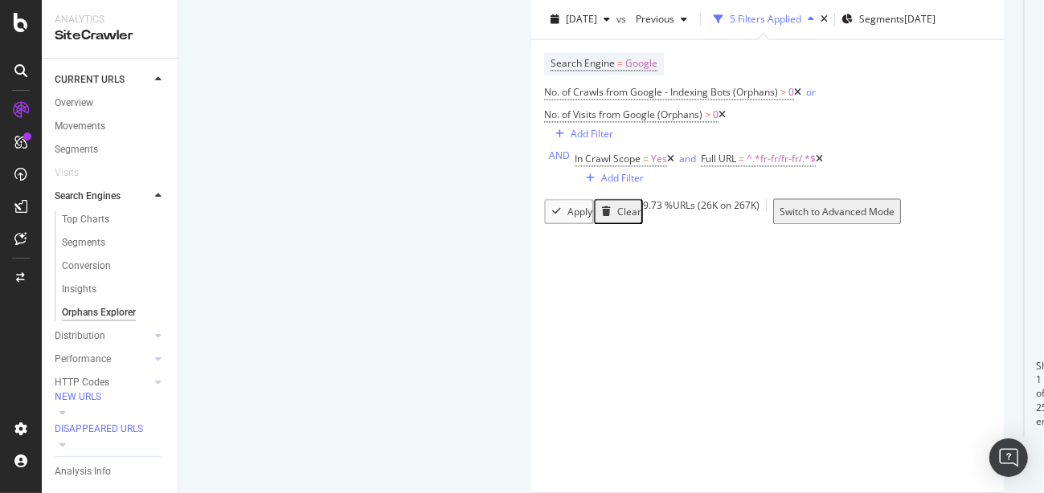
scroll to position [2908, 0]
drag, startPoint x: 257, startPoint y: 358, endPoint x: 206, endPoint y: 332, distance: 56.8
copy span "[URL][DOMAIN_NAME] 1_flotro_lux_unisexe/3027603.html?dwvar_3027603_color=100&dw…"
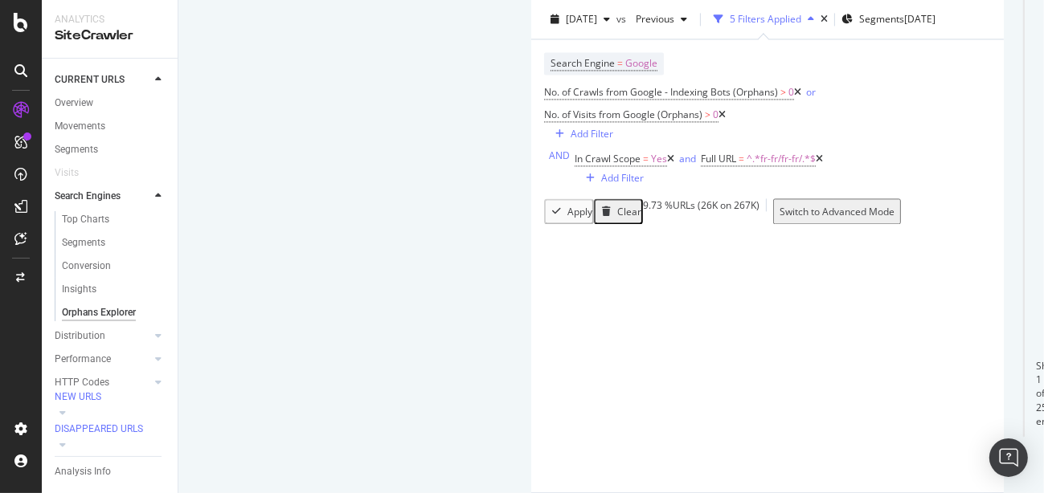
click at [80, 286] on div "Insights" at bounding box center [79, 289] width 35 height 17
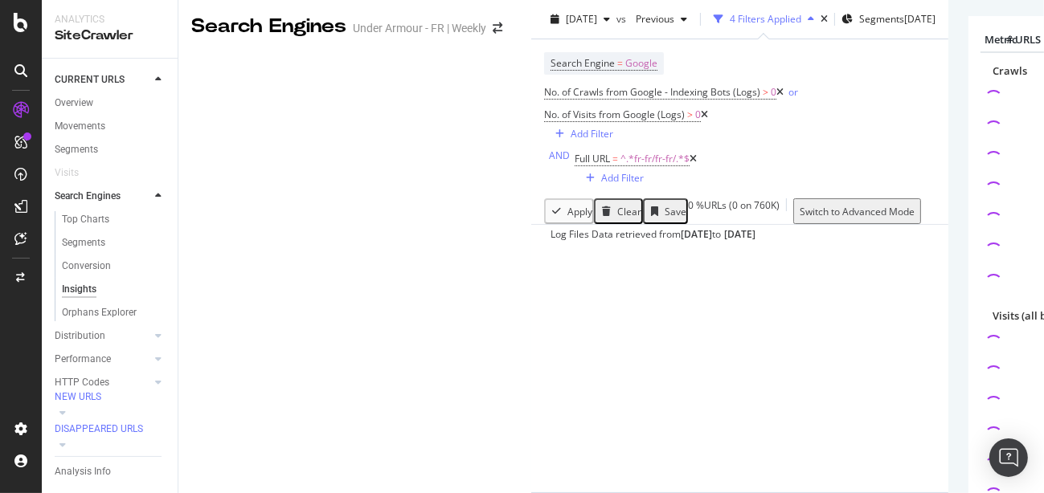
click at [776, 97] on icon at bounding box center [779, 93] width 7 height 10
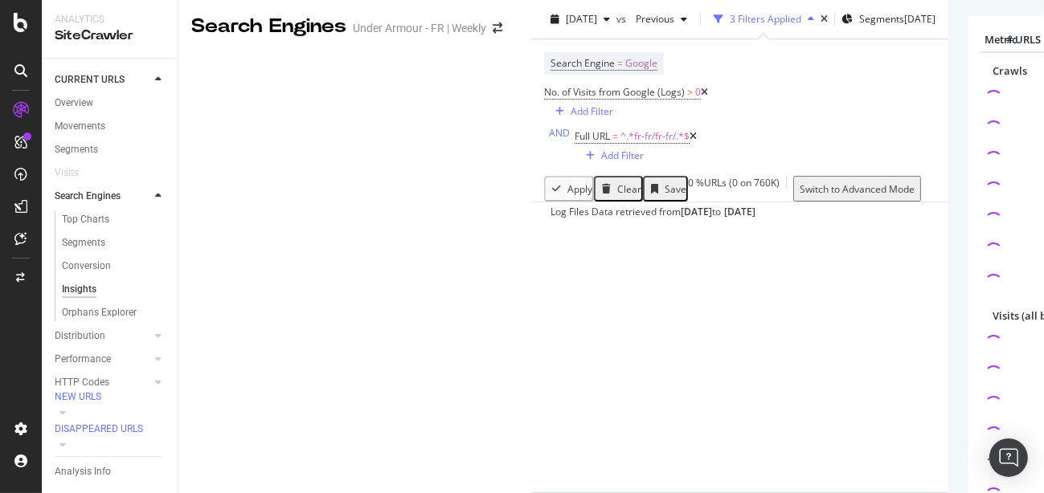
click at [701, 97] on icon at bounding box center [704, 93] width 7 height 10
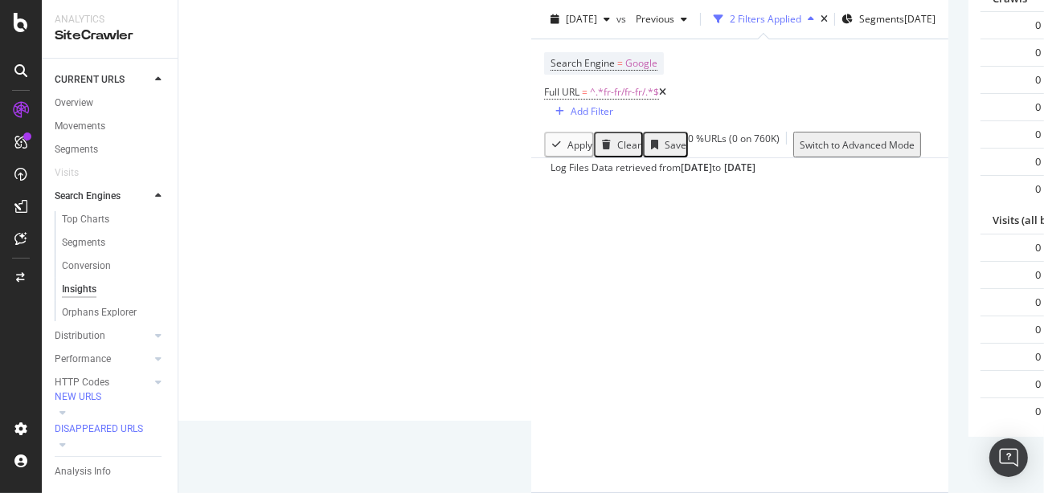
scroll to position [276, 0]
drag, startPoint x: 92, startPoint y: 30, endPoint x: 91, endPoint y: 42, distance: 12.2
click at [92, 39] on div "SiteCrawler" at bounding box center [110, 36] width 110 height 18
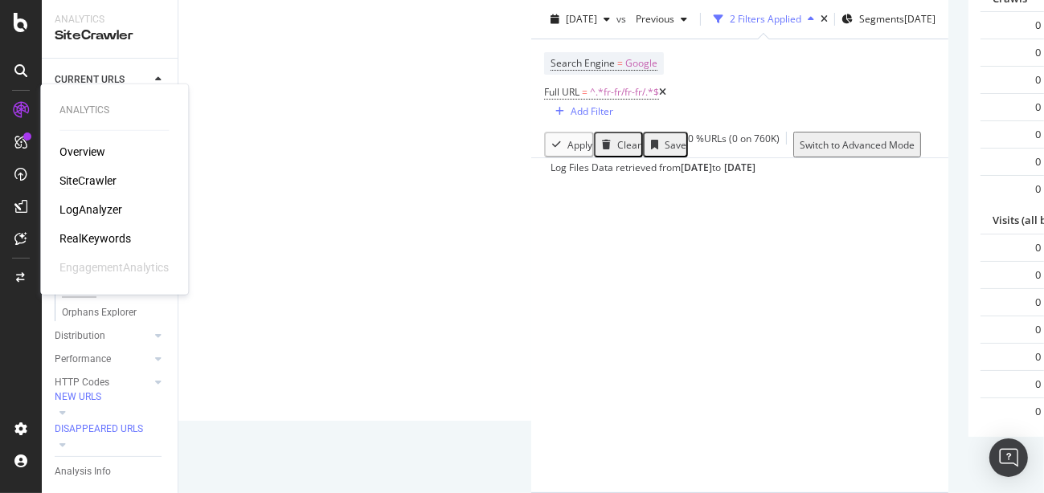
click at [78, 179] on div "SiteCrawler" at bounding box center [87, 181] width 57 height 16
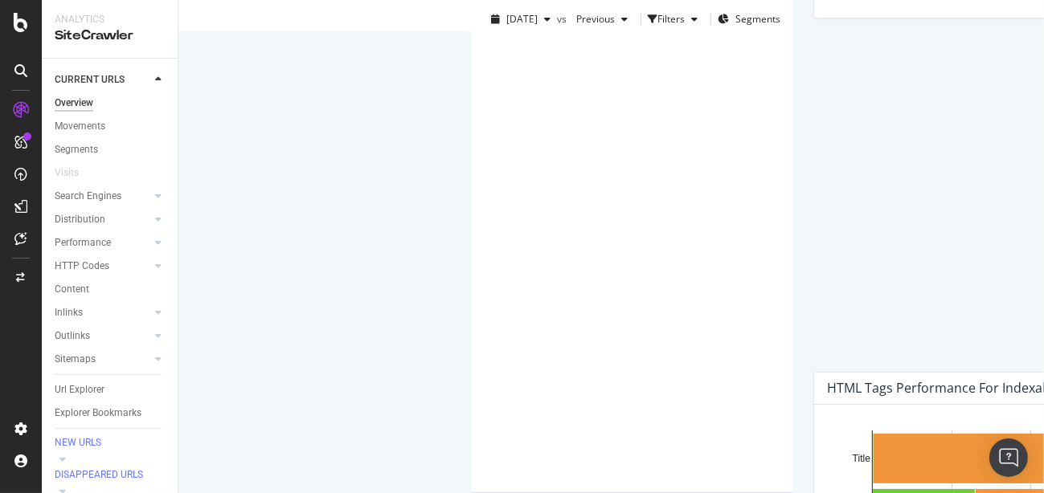
scroll to position [464, 0]
click at [98, 194] on div "Search Engines" at bounding box center [88, 196] width 67 height 17
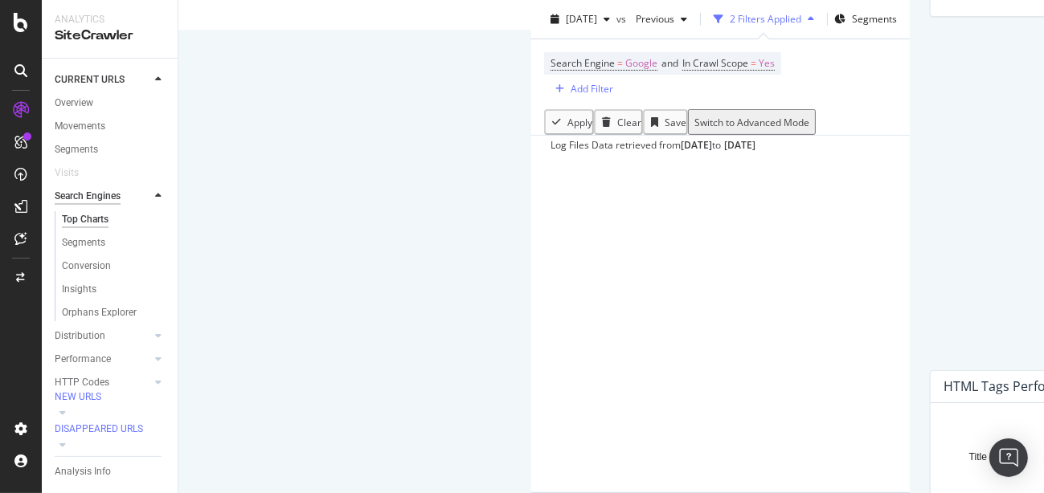
scroll to position [585, 0]
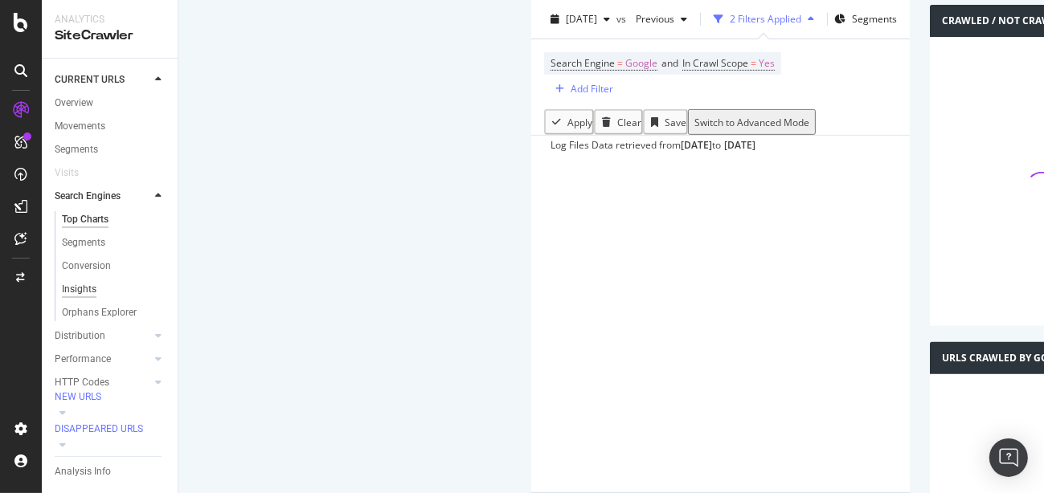
click at [79, 291] on div "Insights" at bounding box center [79, 289] width 35 height 17
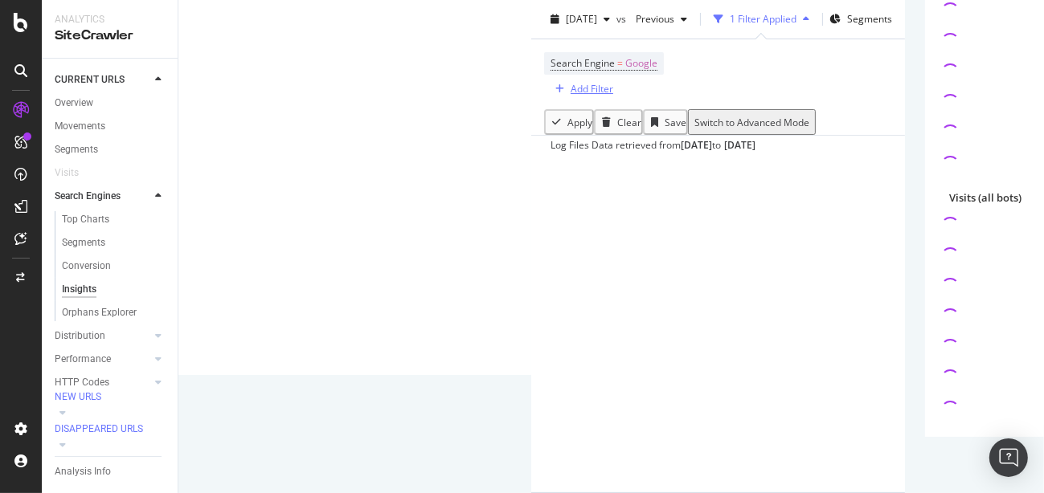
click at [570, 92] on div "Add Filter" at bounding box center [591, 89] width 43 height 14
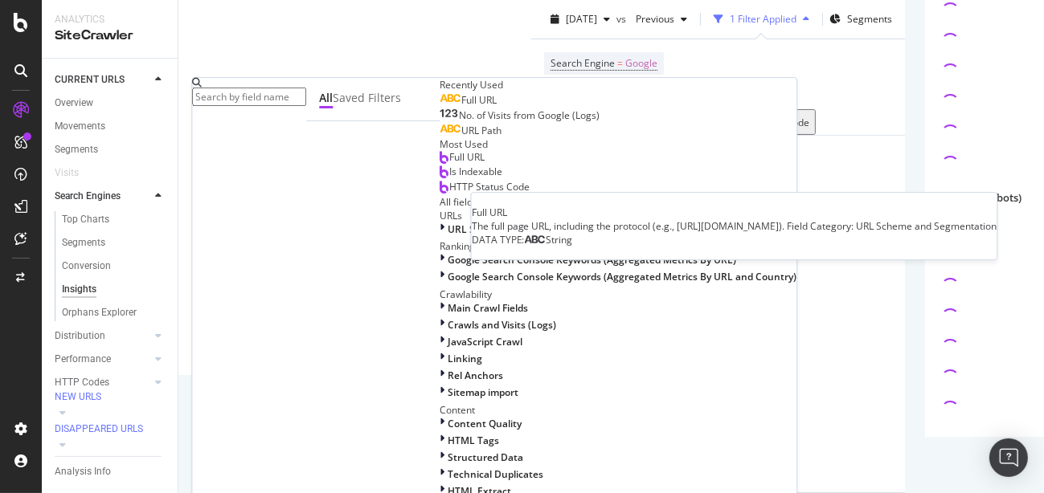
click at [461, 107] on span "Full URL" at bounding box center [478, 100] width 35 height 14
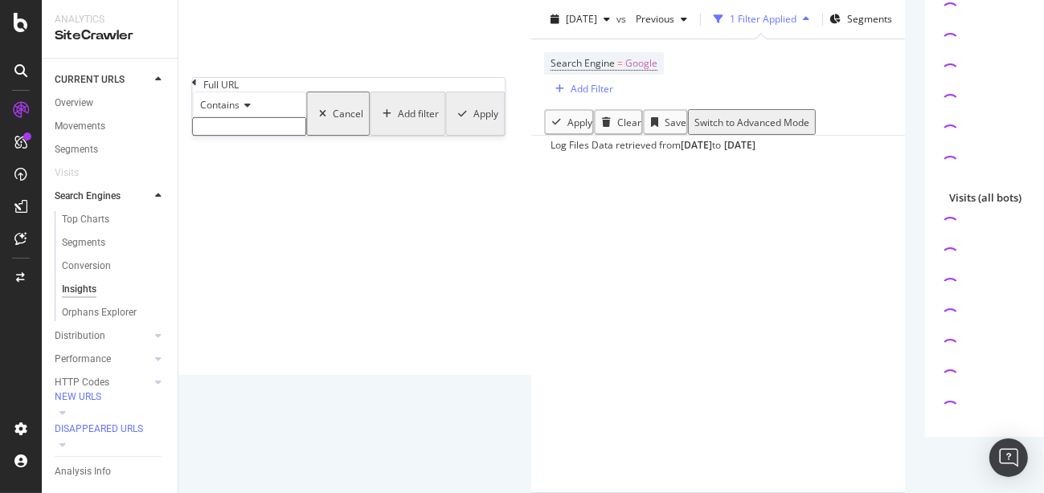
click at [231, 136] on input "text" at bounding box center [249, 126] width 114 height 18
type input "fr-fr/fr-fr/"
click at [472, 125] on div "Apply" at bounding box center [484, 119] width 25 height 14
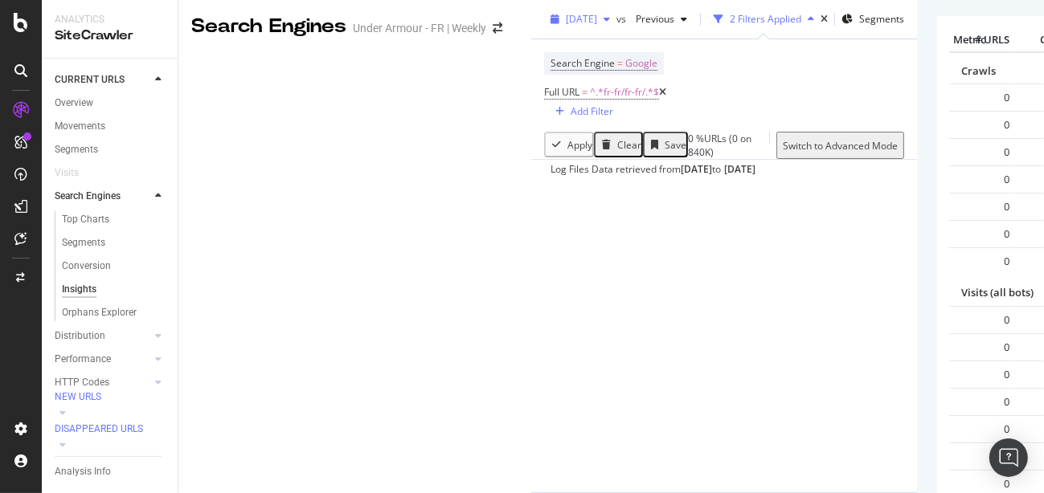
click at [566, 26] on span "[DATE]" at bounding box center [581, 19] width 31 height 14
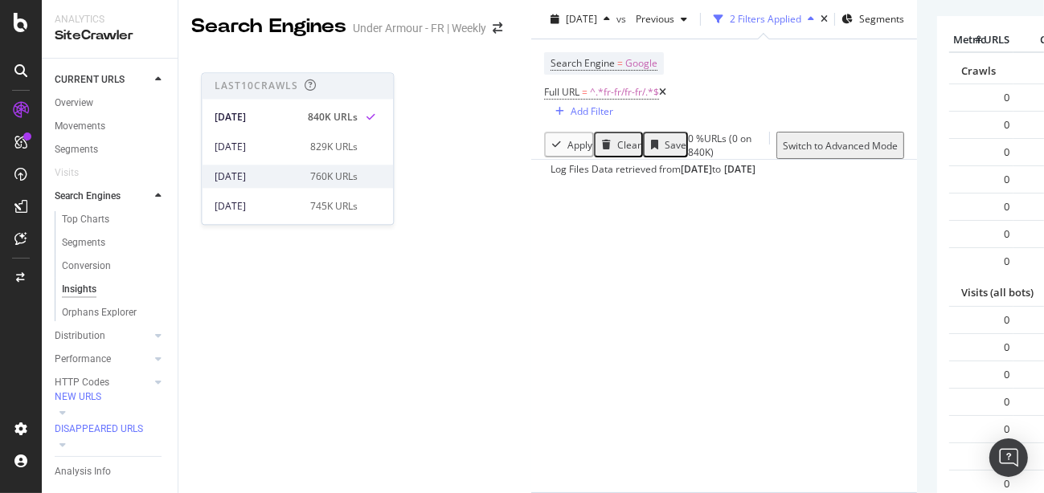
click at [264, 178] on div "[DATE]" at bounding box center [258, 177] width 86 height 14
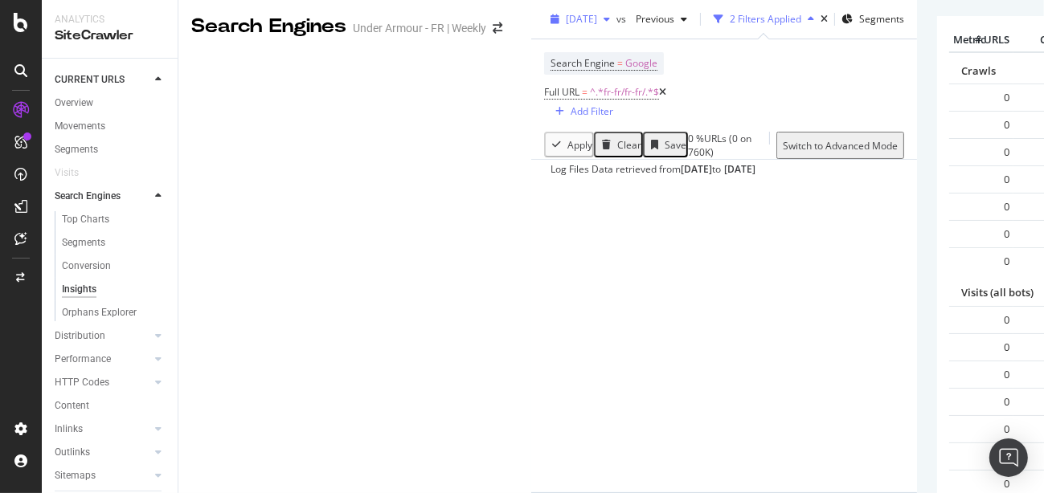
click at [603, 24] on icon "button" at bounding box center [606, 19] width 6 height 10
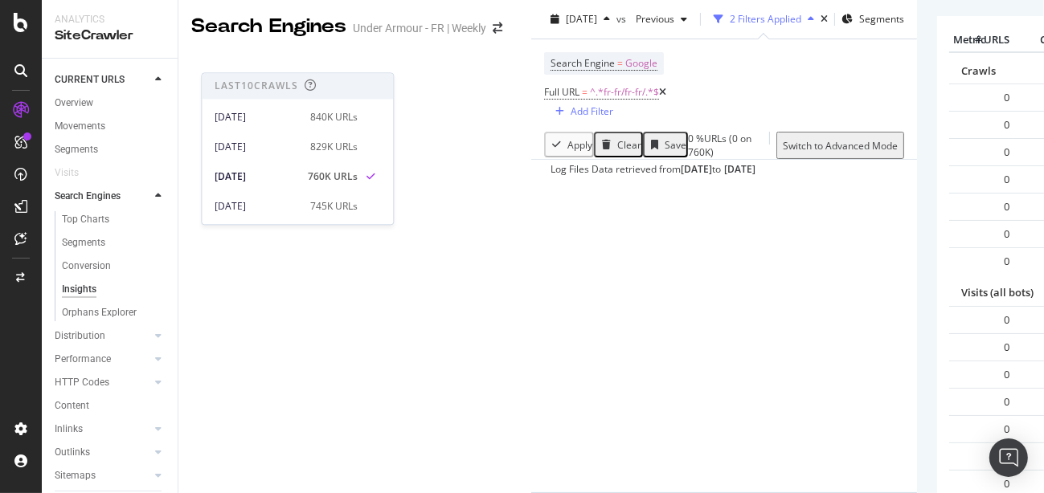
click at [257, 84] on div "Last 10 Crawls" at bounding box center [257, 87] width 84 height 14
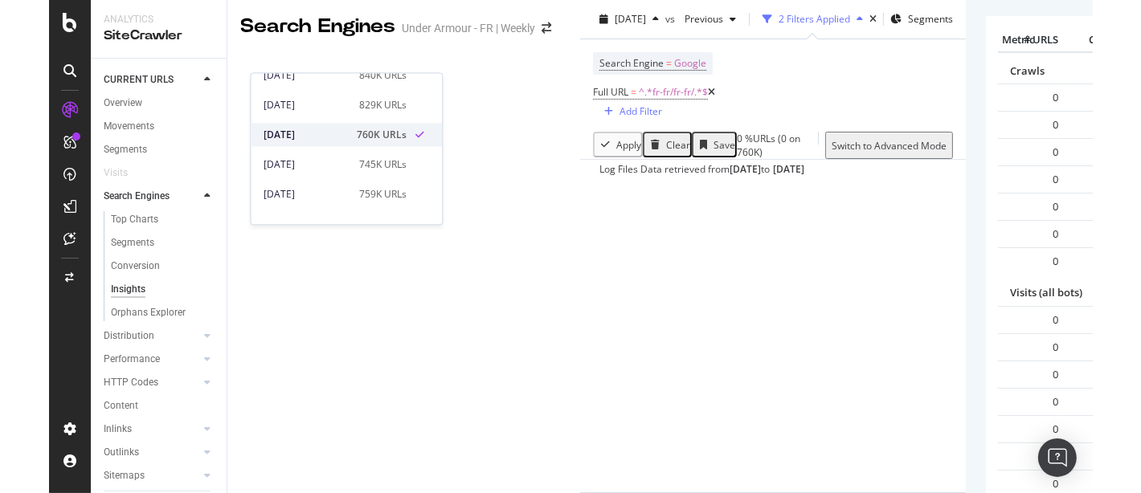
scroll to position [43, 0]
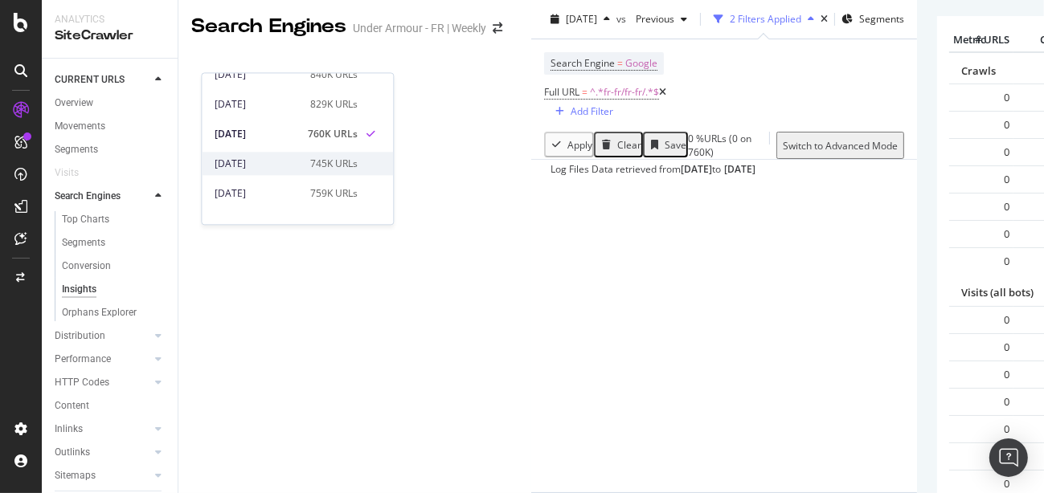
click at [268, 167] on div "[DATE]" at bounding box center [258, 164] width 86 height 14
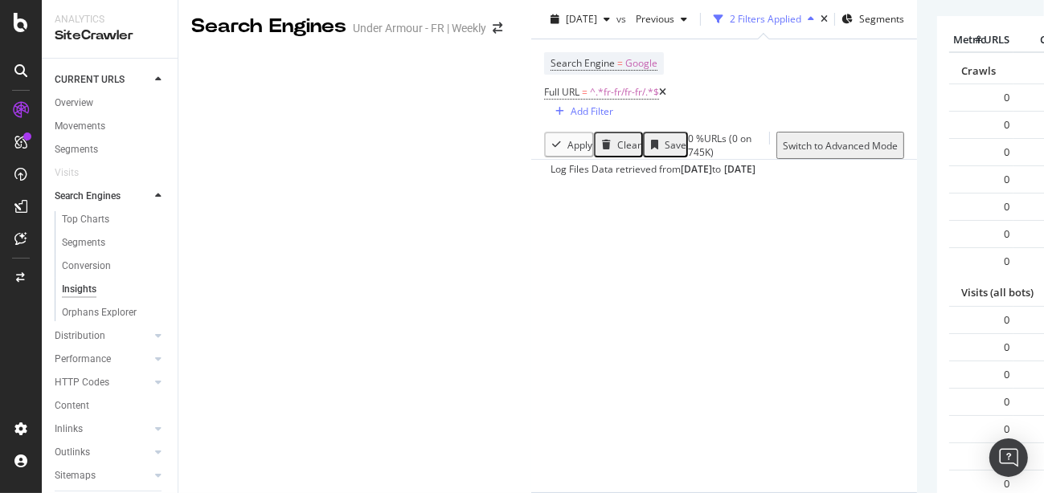
click at [897, 153] on div "Switch to Advanced Mode" at bounding box center [840, 146] width 115 height 14
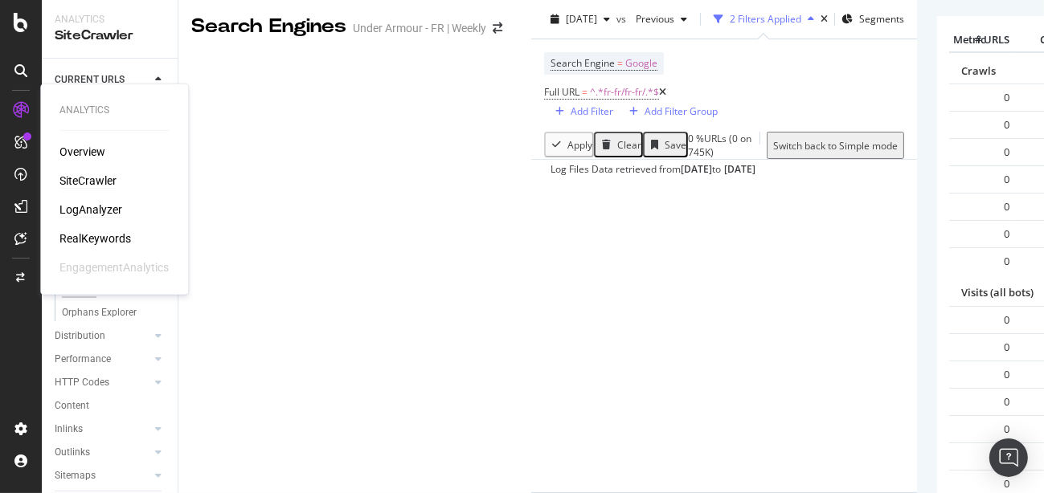
click at [99, 205] on div "LogAnalyzer" at bounding box center [90, 210] width 63 height 16
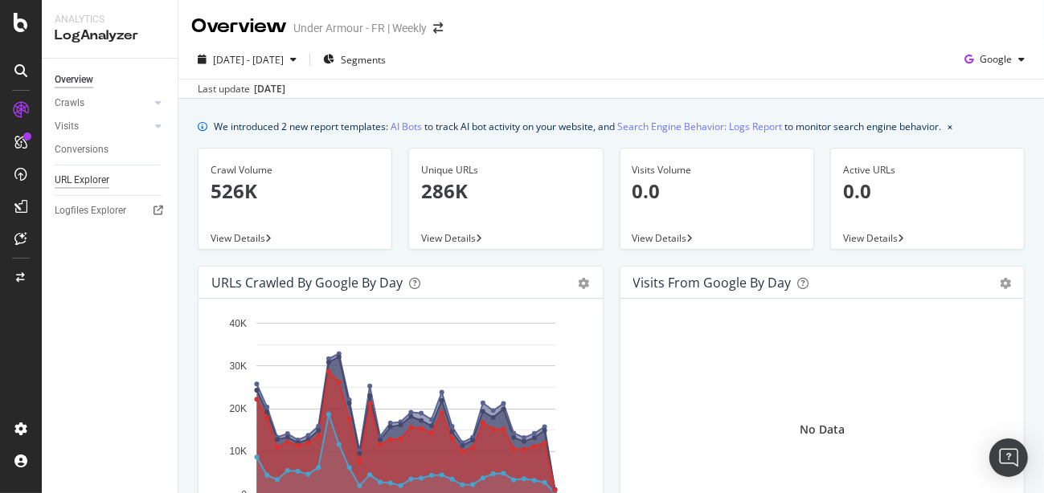
click at [74, 179] on div "URL Explorer" at bounding box center [82, 180] width 55 height 17
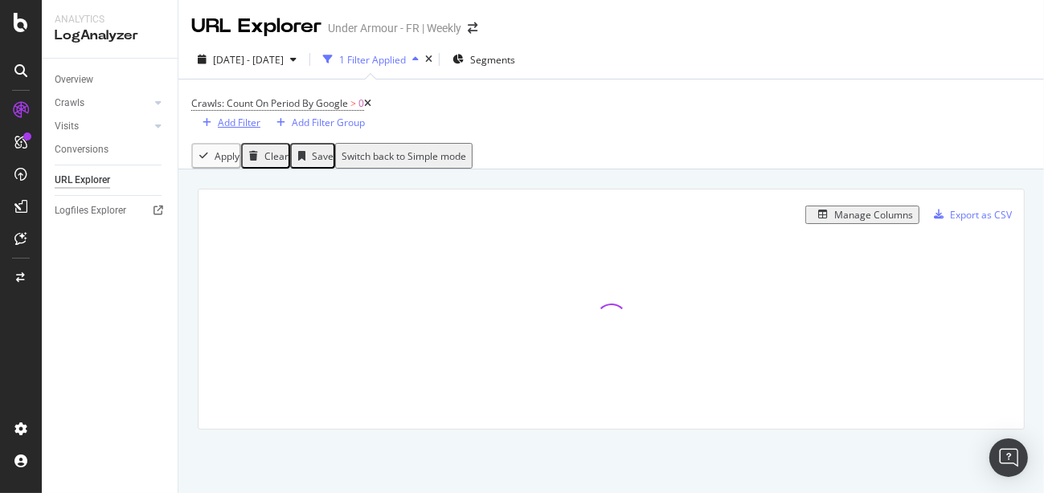
click at [260, 116] on div "Add Filter" at bounding box center [239, 123] width 43 height 14
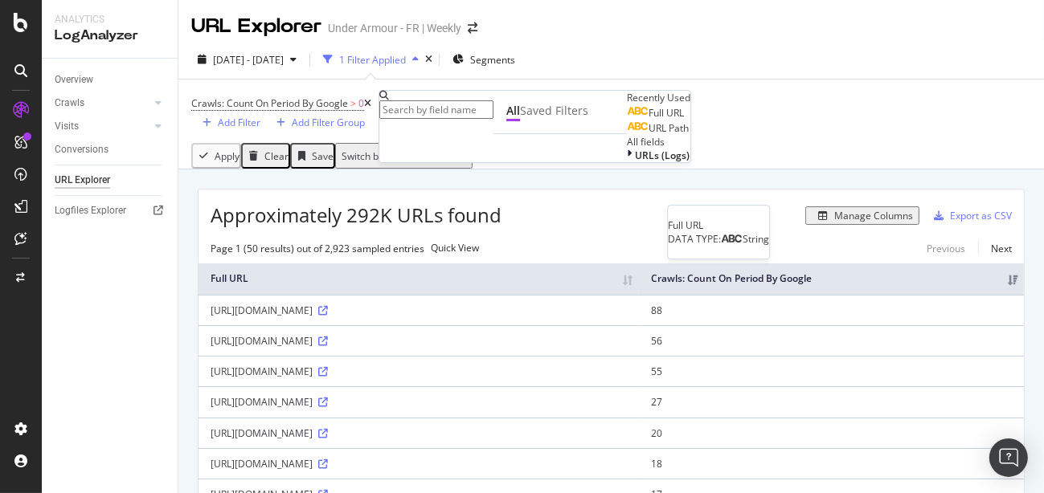
click at [648, 120] on span "Full URL" at bounding box center [665, 113] width 35 height 14
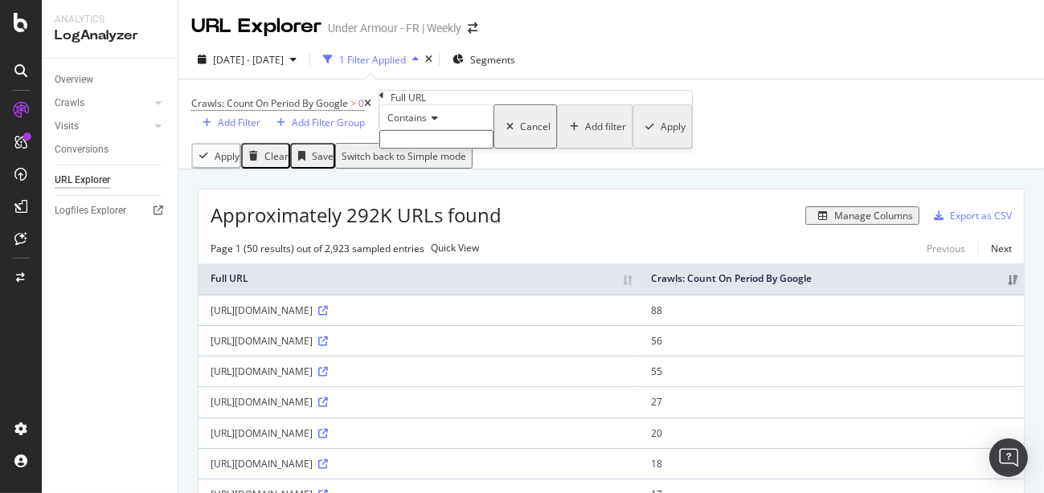
click at [435, 149] on input "text" at bounding box center [436, 139] width 114 height 18
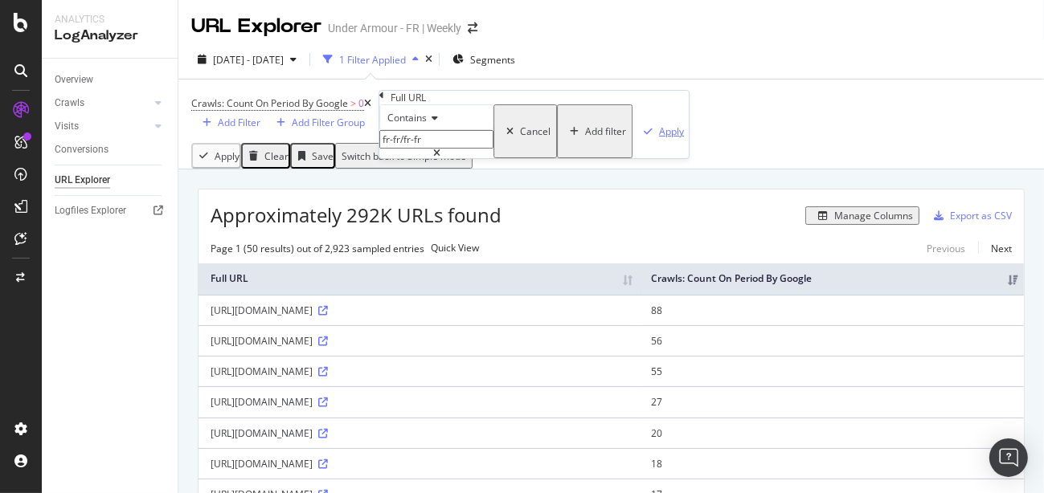
type input "fr-fr/fr-fr"
click at [659, 138] on div "Apply" at bounding box center [671, 132] width 25 height 14
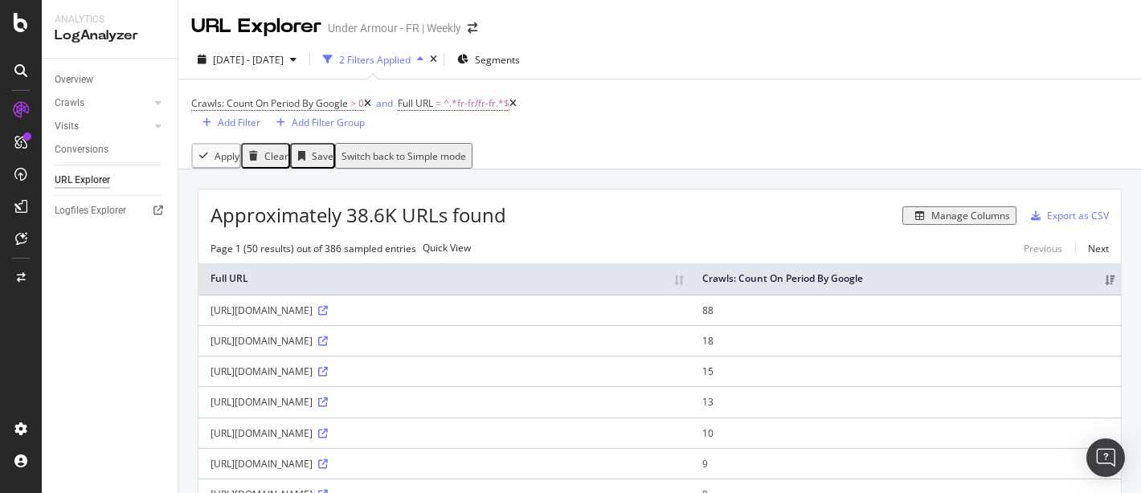
drag, startPoint x: 210, startPoint y: 318, endPoint x: 921, endPoint y: 319, distance: 711.1
click at [678, 317] on div "[URL][DOMAIN_NAME]" at bounding box center [445, 311] width 468 height 14
copy div "[URL][DOMAIN_NAME]"
click at [328, 316] on icon at bounding box center [323, 311] width 10 height 10
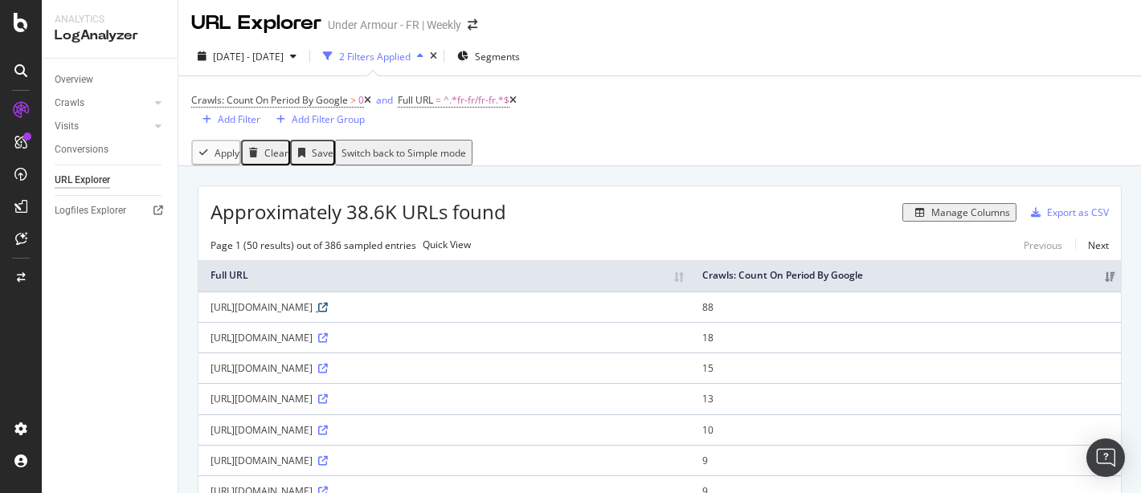
scroll to position [4, 0]
click at [19, 20] on icon at bounding box center [21, 22] width 14 height 19
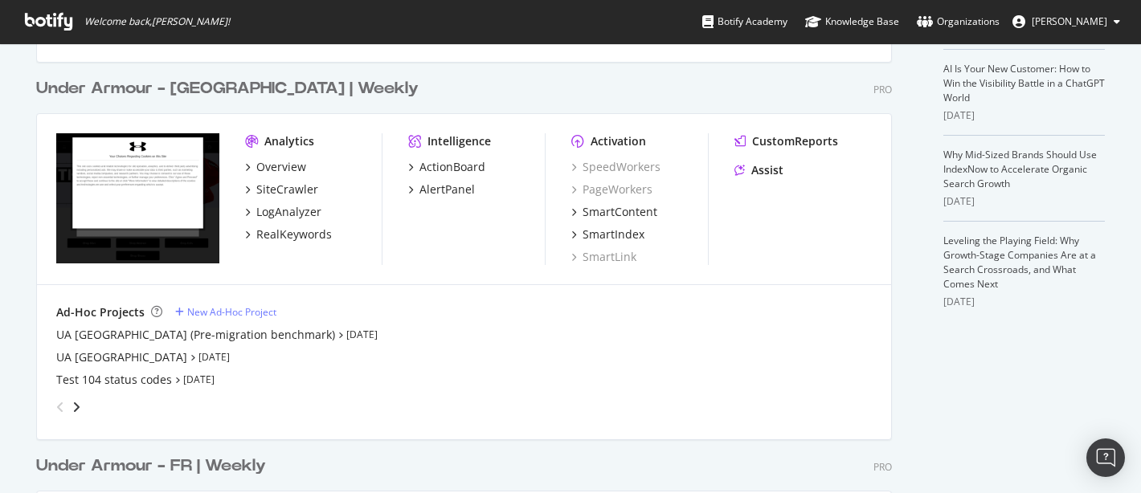
scroll to position [423, 0]
click at [282, 211] on div "LogAnalyzer" at bounding box center [288, 210] width 65 height 16
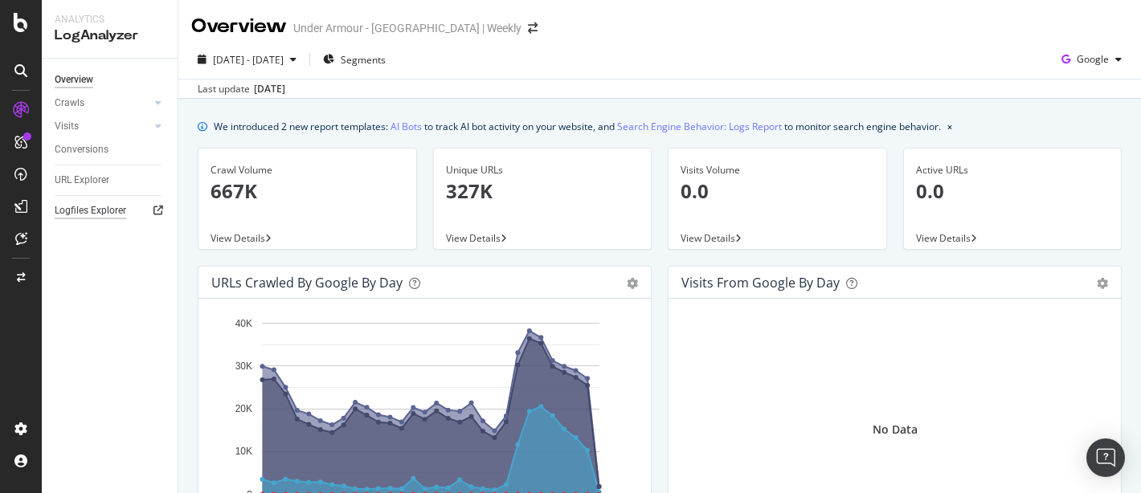
click at [92, 211] on div "Logfiles Explorer" at bounding box center [91, 210] width 72 height 17
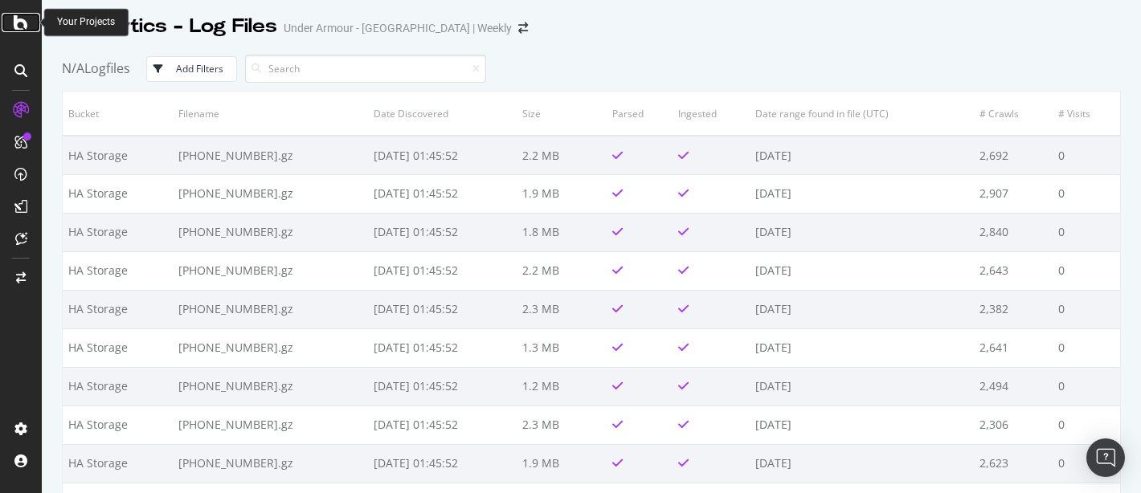
click at [18, 28] on icon at bounding box center [21, 22] width 14 height 19
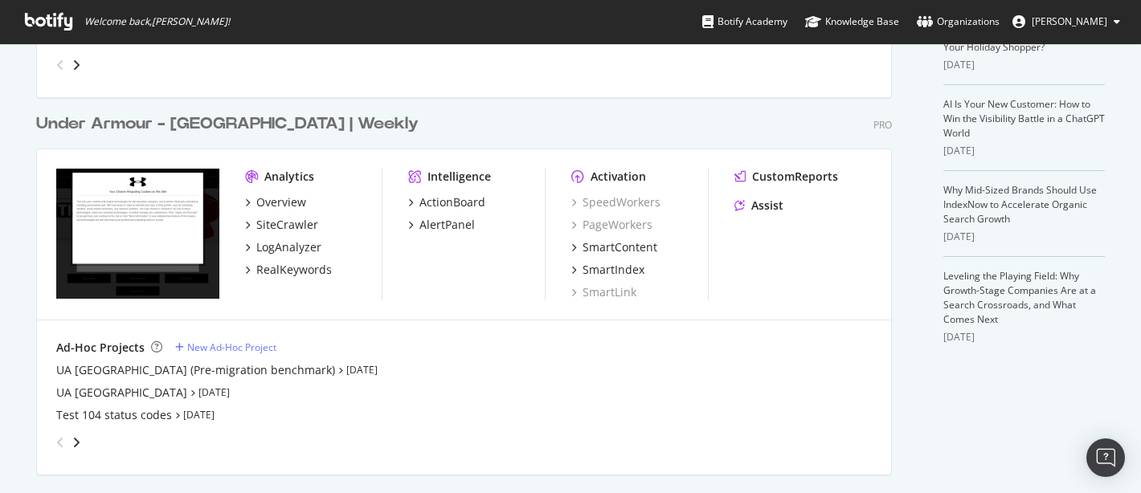
scroll to position [335, 0]
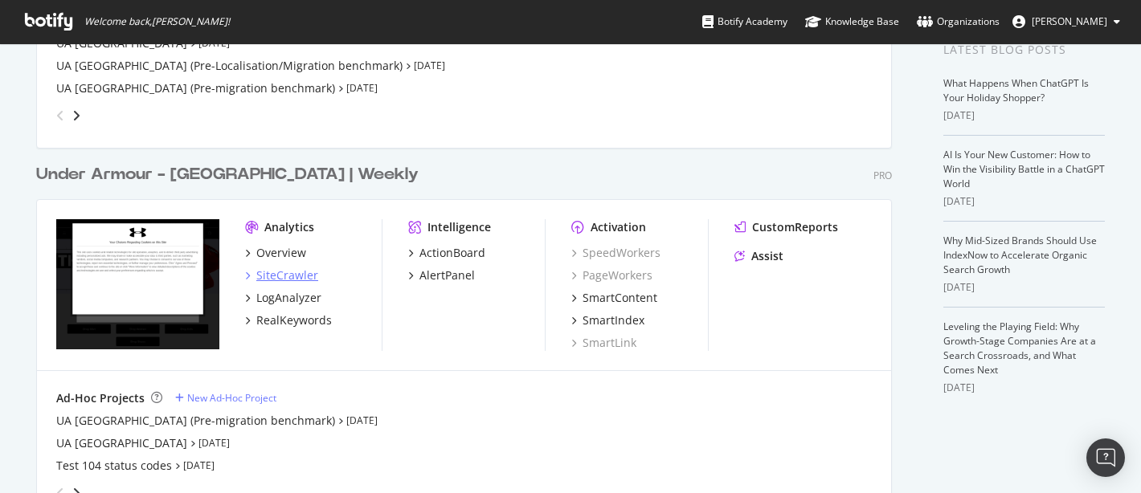
click at [262, 272] on div "SiteCrawler" at bounding box center [287, 276] width 62 height 16
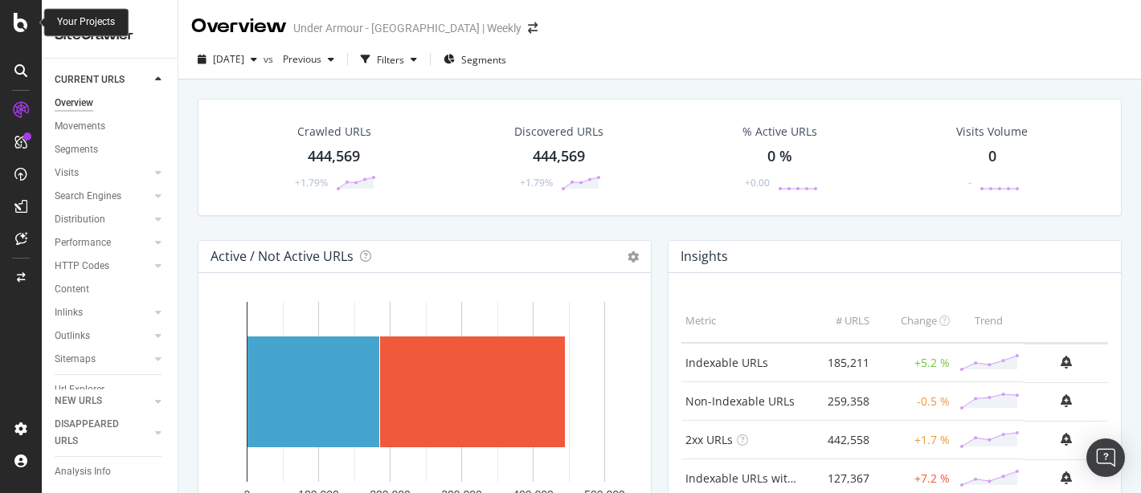
click at [18, 22] on icon at bounding box center [21, 22] width 14 height 19
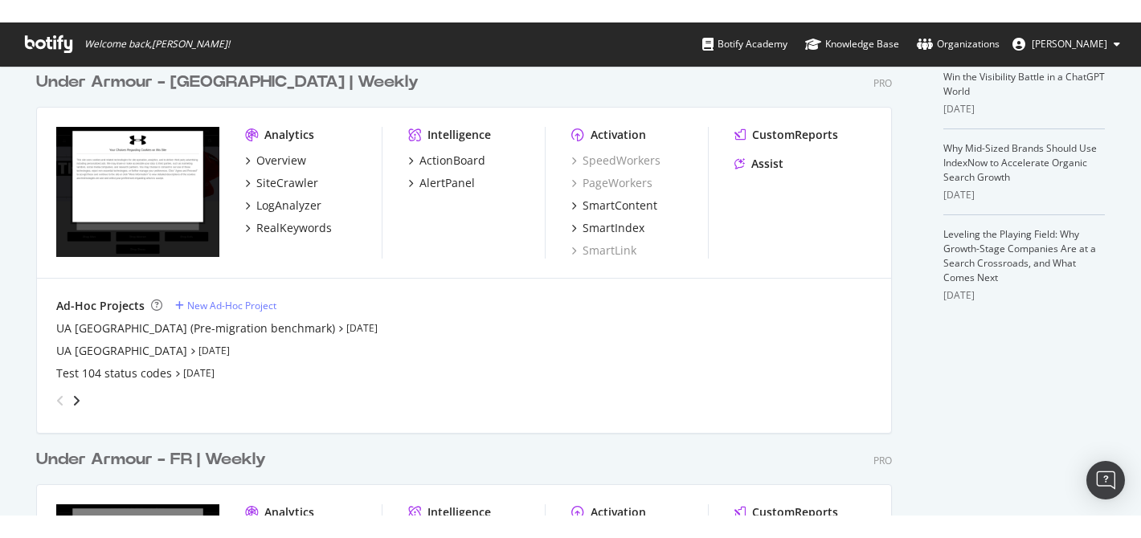
scroll to position [434, 0]
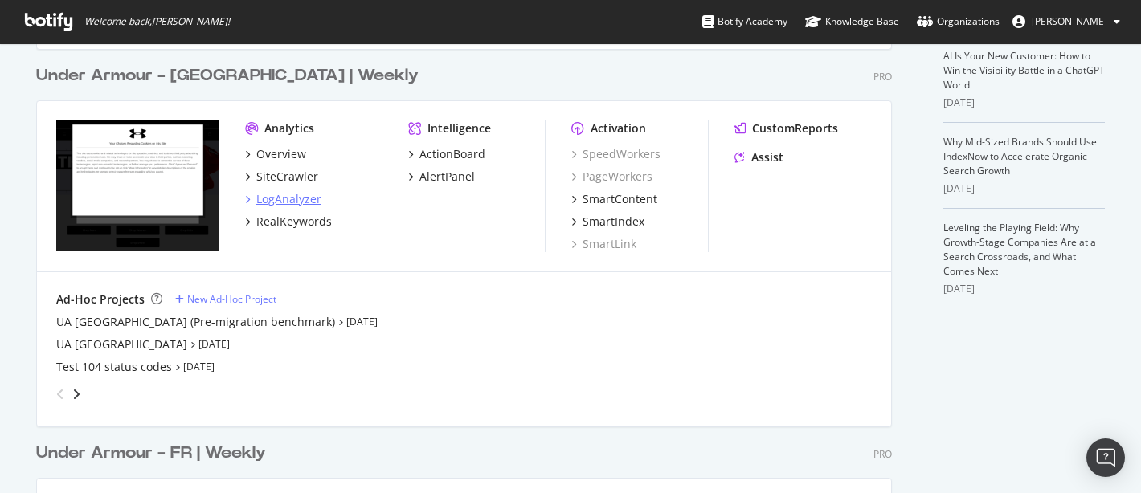
click at [284, 202] on div "LogAnalyzer" at bounding box center [288, 199] width 65 height 16
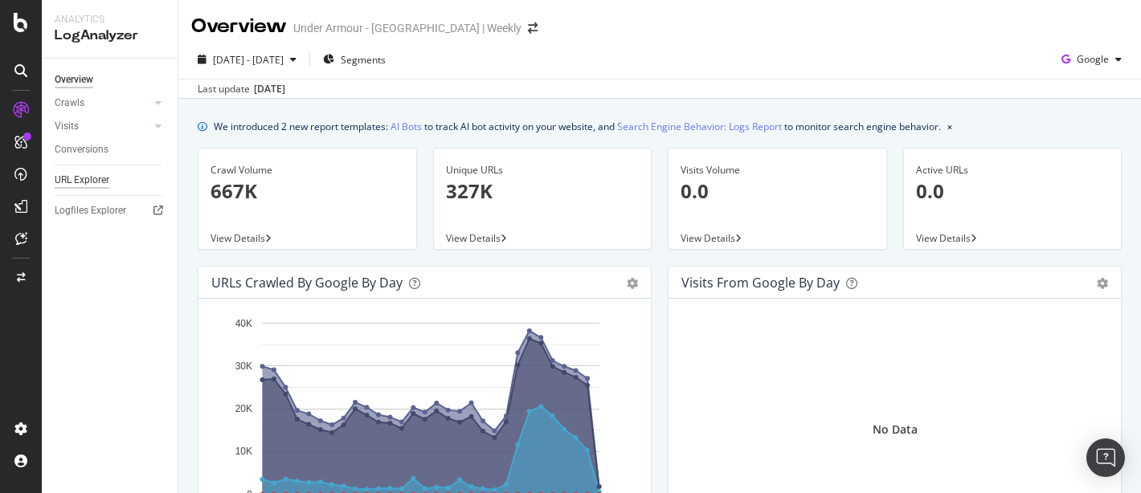
click at [90, 182] on div "URL Explorer" at bounding box center [82, 180] width 55 height 17
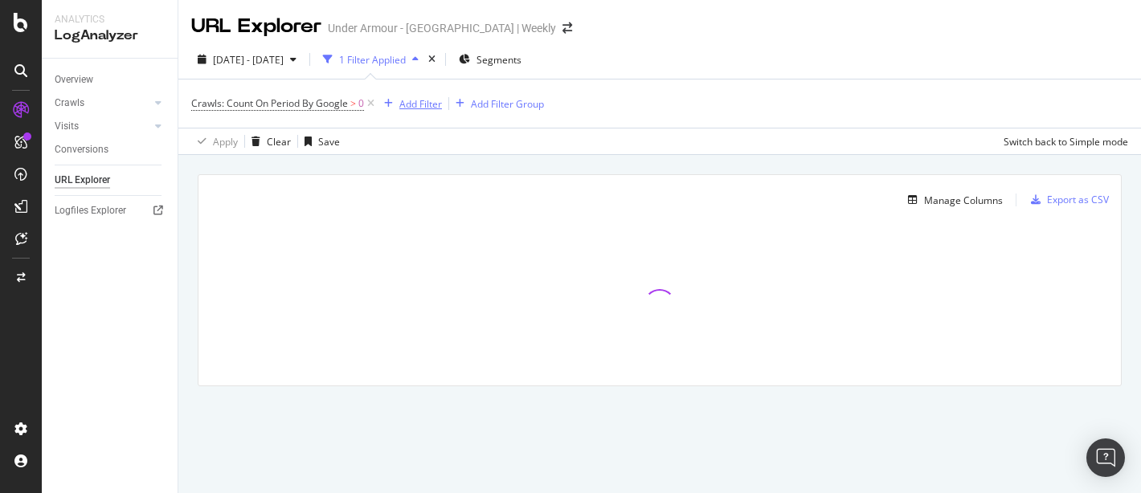
click at [406, 102] on div "Add Filter" at bounding box center [420, 104] width 43 height 14
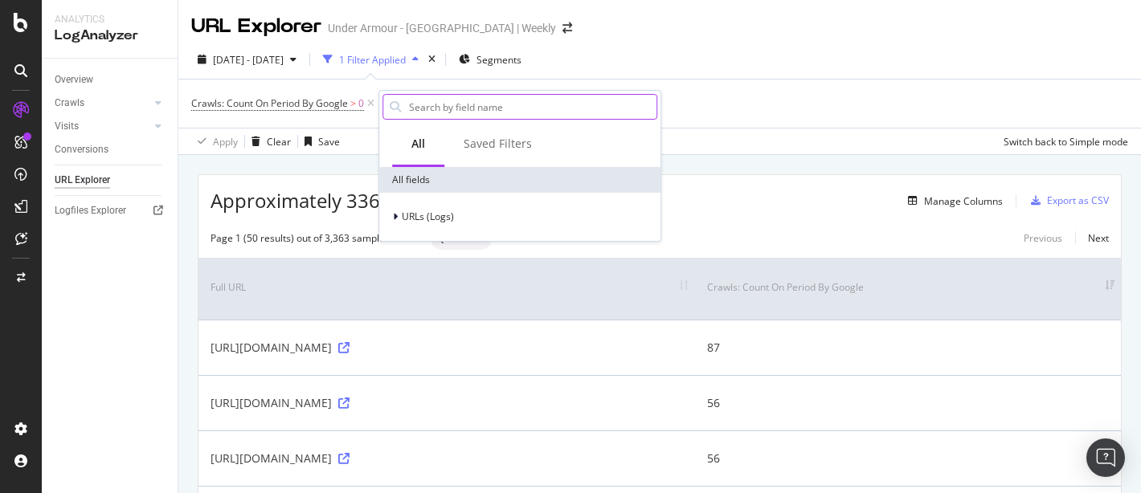
click at [438, 108] on input "text" at bounding box center [531, 107] width 249 height 24
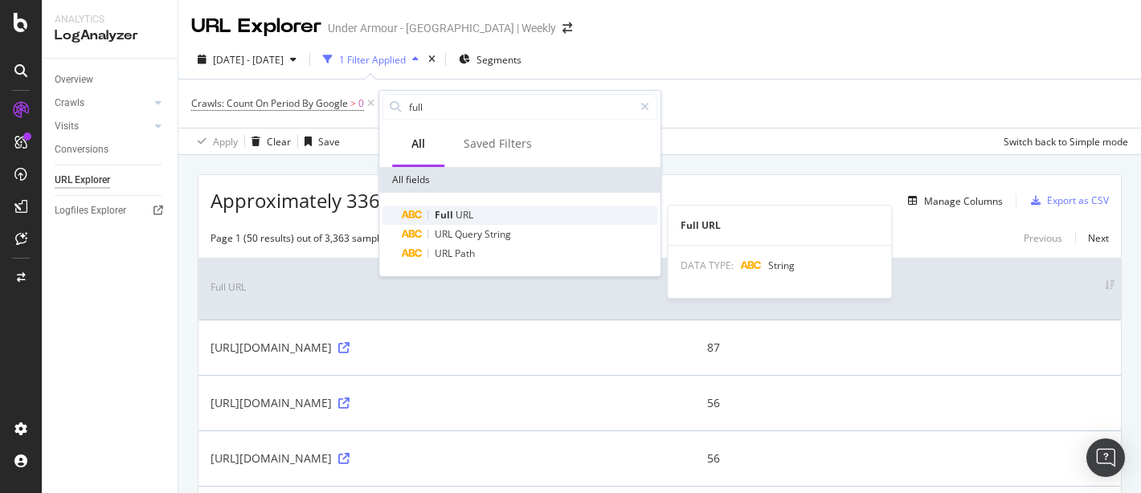
type input "full"
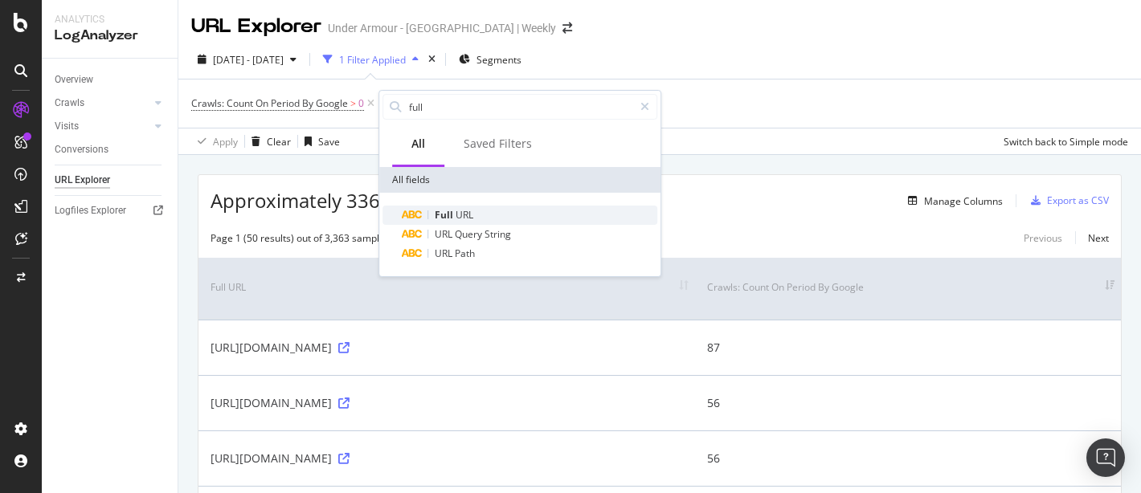
click at [481, 219] on div "Full URL" at bounding box center [530, 215] width 256 height 19
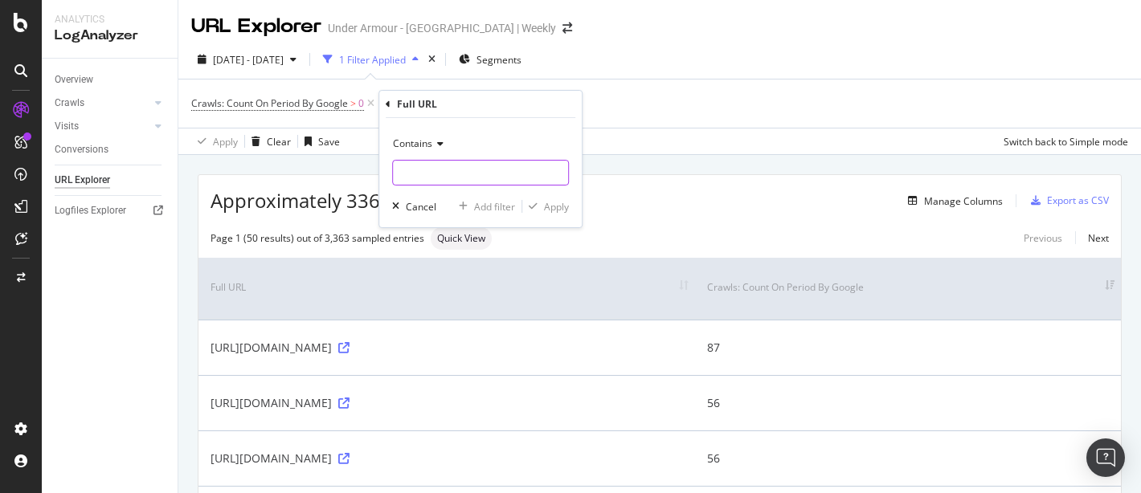
click at [431, 175] on input "text" at bounding box center [480, 173] width 175 height 26
type input "en-gb/en-gb"
click at [564, 208] on div "Apply" at bounding box center [556, 207] width 25 height 14
